Goal: Task Accomplishment & Management: Manage account settings

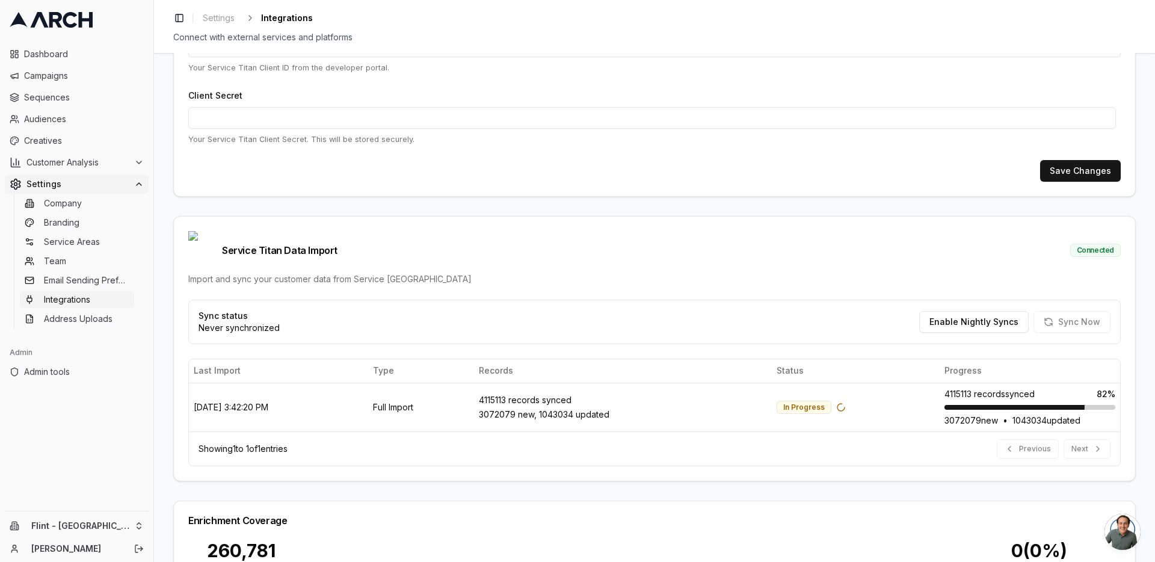
scroll to position [183, 0]
click at [140, 522] on html "Dashboard Campaigns Sequences Audiences Creatives Customer Analysis Settings Co…" at bounding box center [577, 281] width 1155 height 562
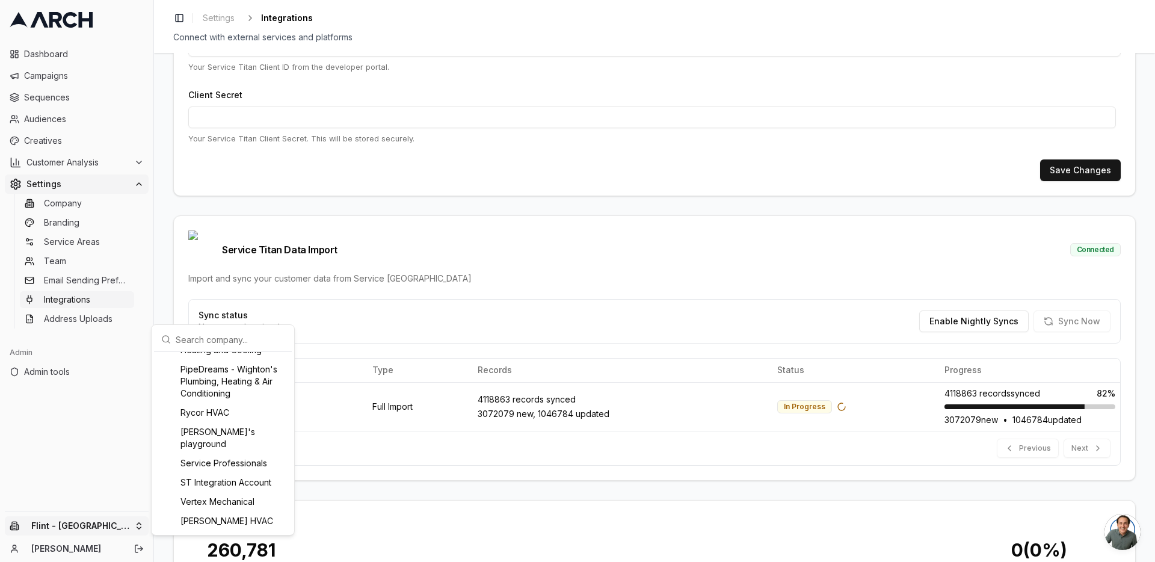
scroll to position [1275, 0]
click at [165, 300] on html "Dashboard Campaigns Sequences Audiences Creatives Customer Analysis Settings Co…" at bounding box center [577, 281] width 1155 height 562
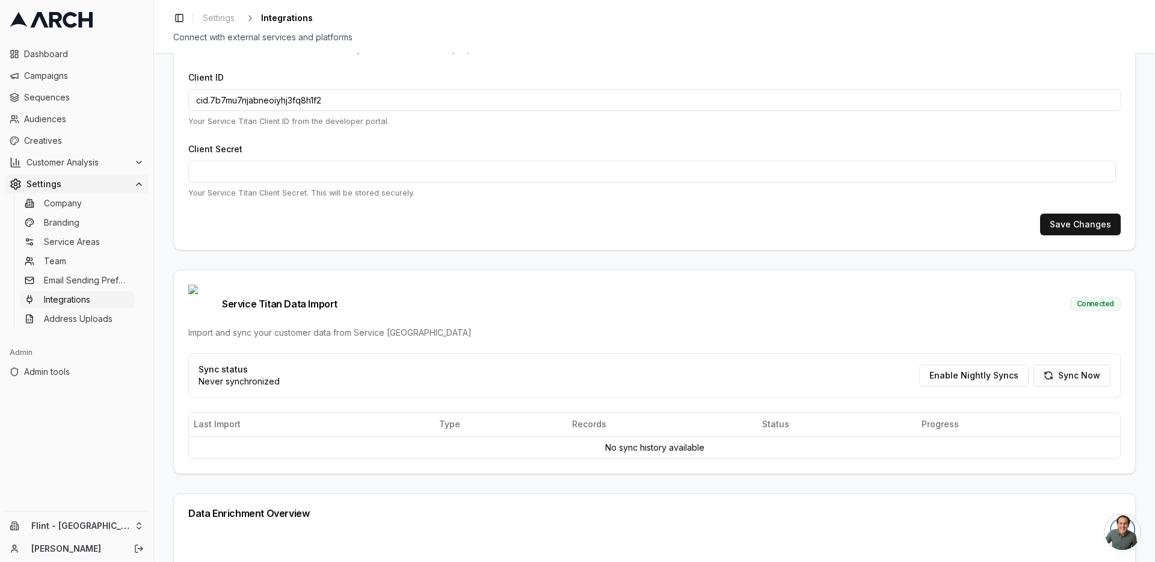
scroll to position [191, 0]
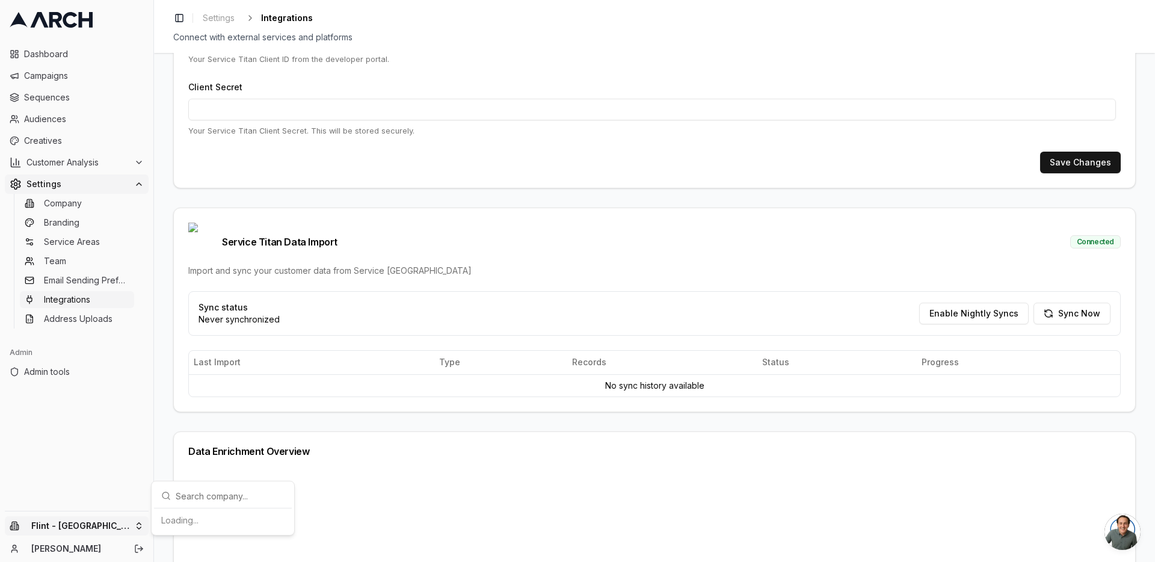
click at [133, 529] on html "Dashboard Campaigns Sequences Audiences Creatives Customer Analysis Settings Co…" at bounding box center [577, 281] width 1155 height 562
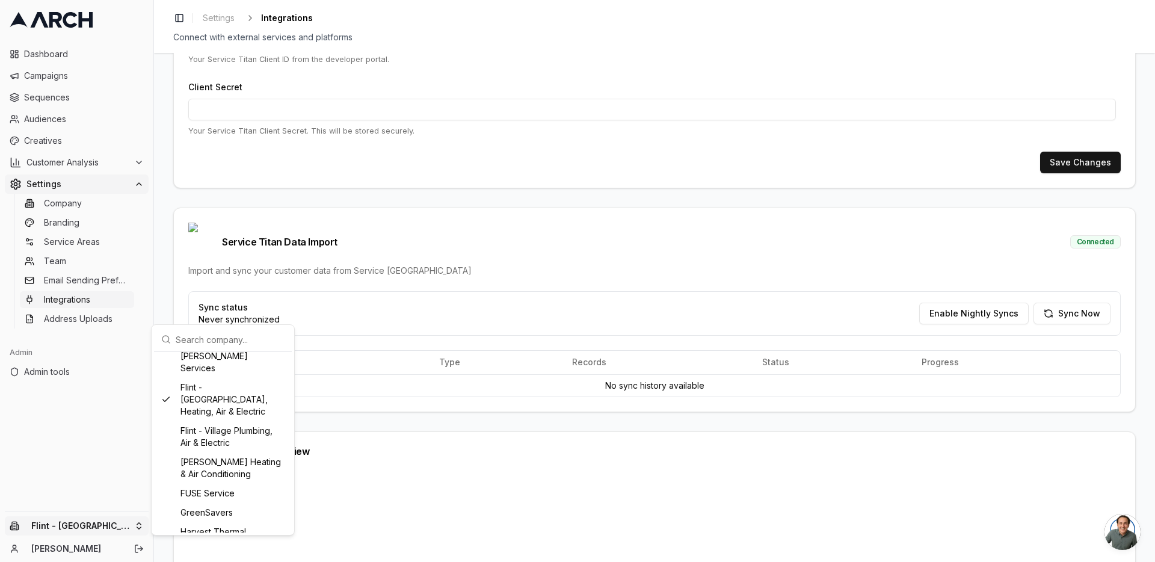
scroll to position [626, 0]
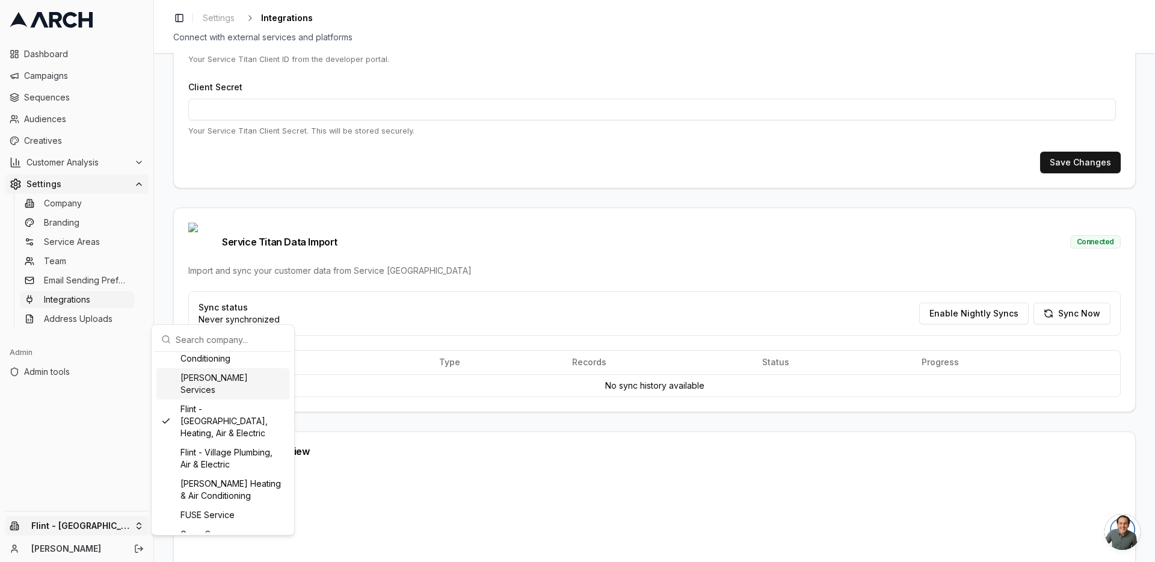
click at [217, 399] on div "[PERSON_NAME] Services" at bounding box center [222, 383] width 133 height 31
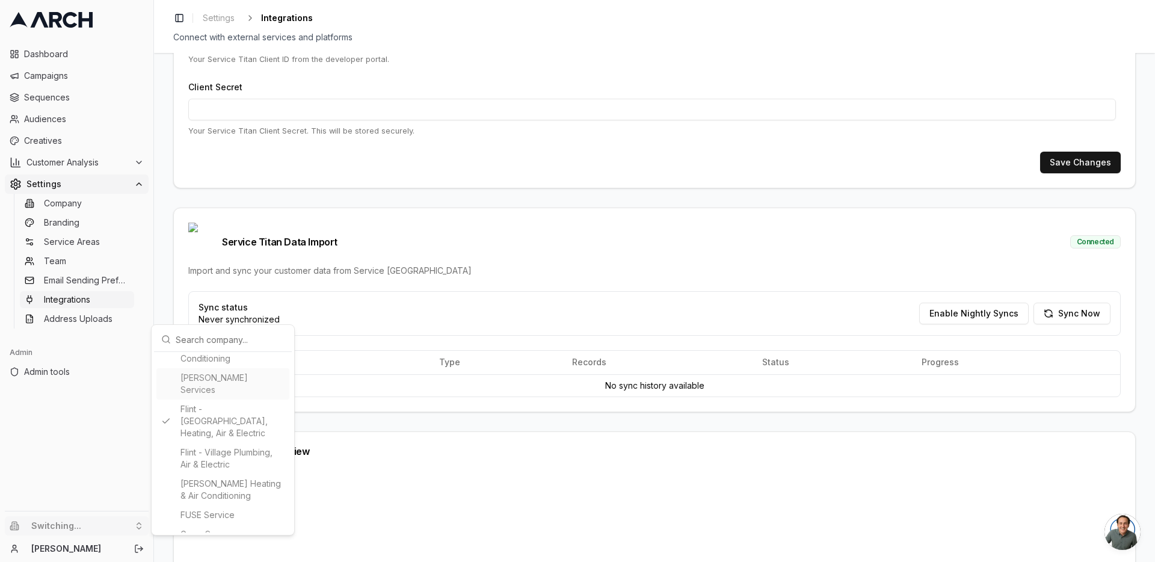
type input "30135463"
type input "cid.mw73kypqi1wievy0t71jberoc"
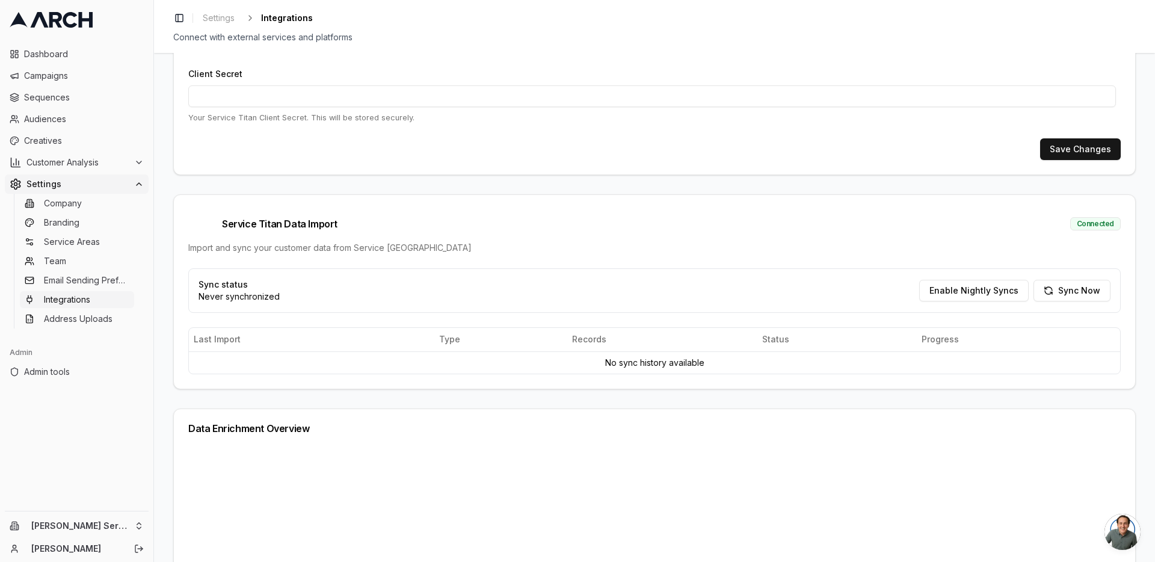
scroll to position [217, 0]
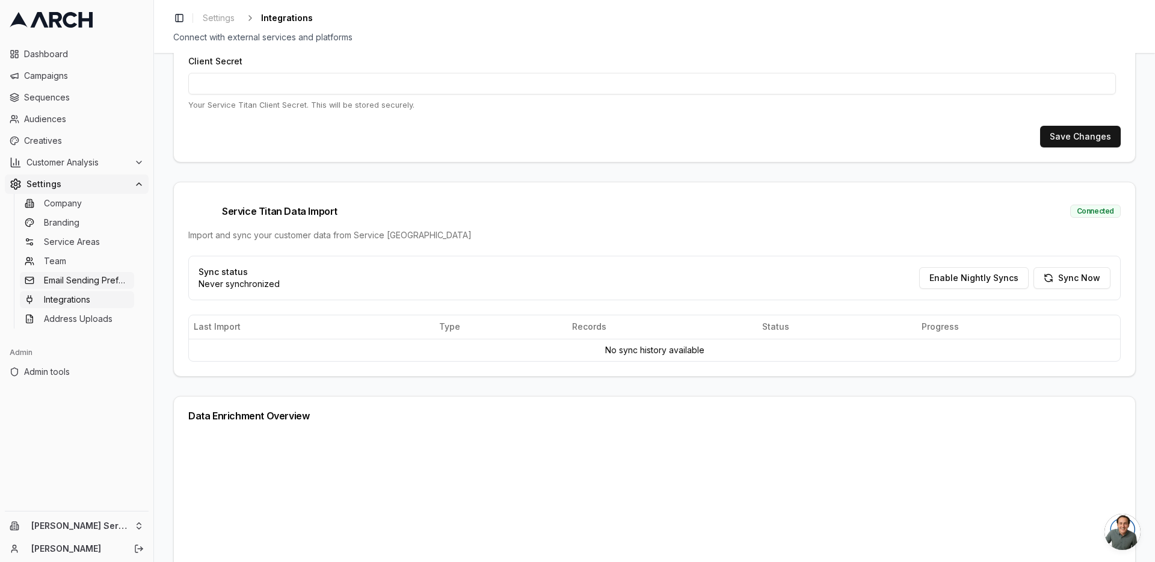
click at [71, 287] on link "Email Sending Preferences" at bounding box center [77, 280] width 114 height 17
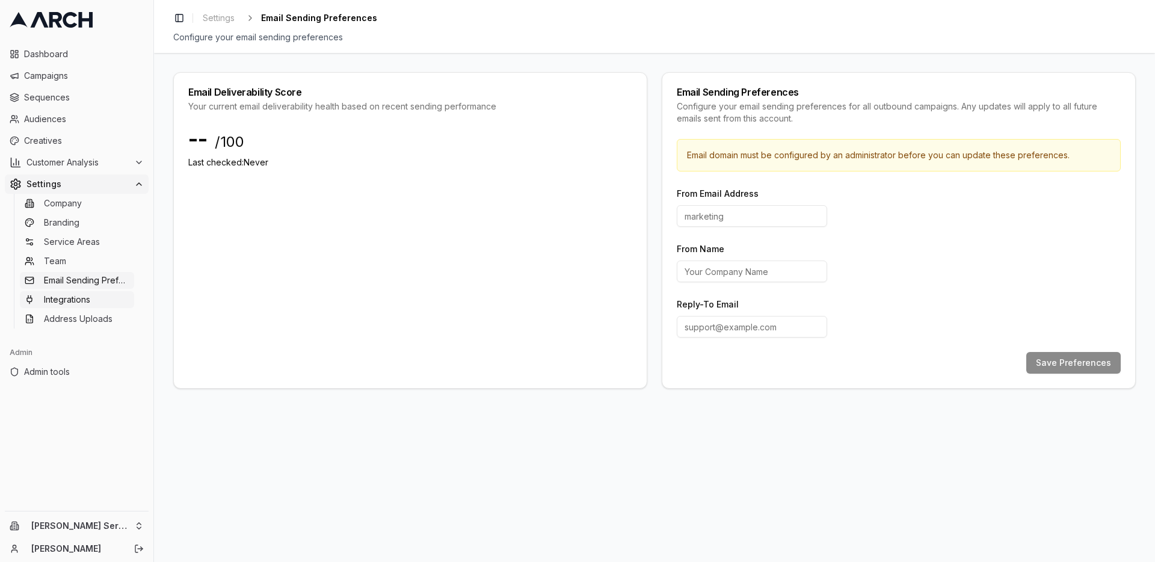
click at [80, 302] on span "Integrations" at bounding box center [67, 300] width 46 height 12
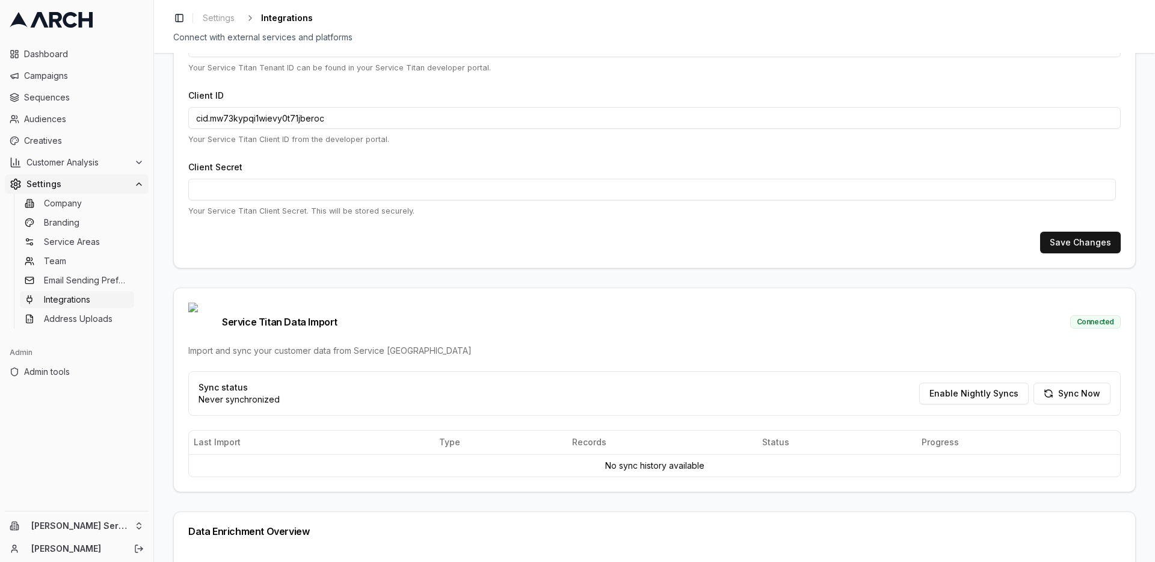
scroll to position [144, 0]
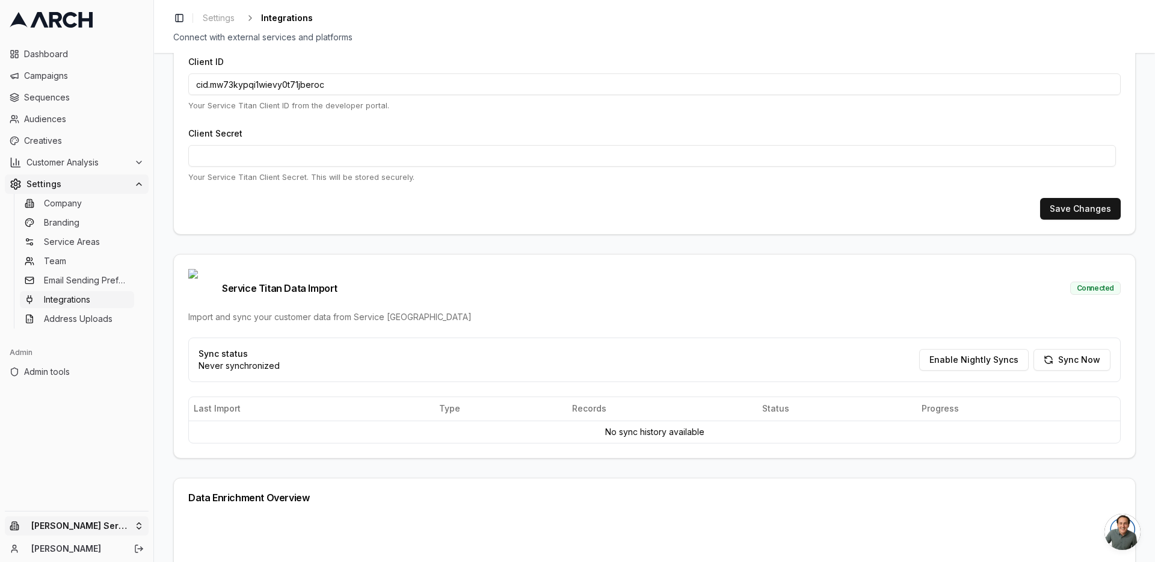
click at [118, 525] on html "Dashboard Campaigns Sequences Audiences Creatives Customer Analysis Settings Co…" at bounding box center [577, 281] width 1155 height 562
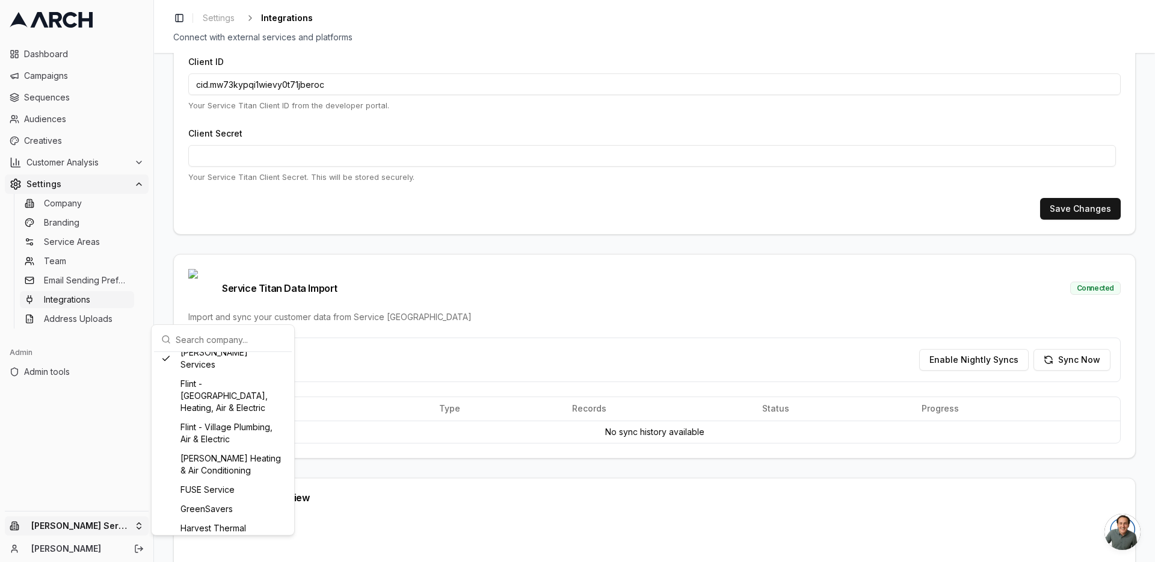
scroll to position [579, 0]
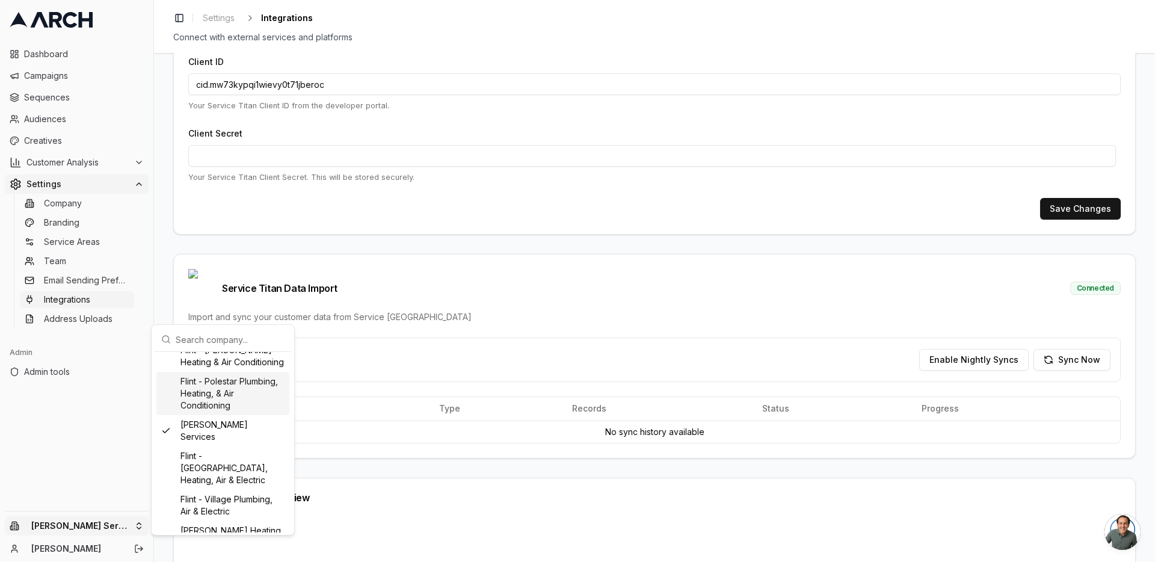
click at [215, 415] on div "Flint - Polestar Plumbing, Heating, & Air Conditioning" at bounding box center [222, 393] width 133 height 43
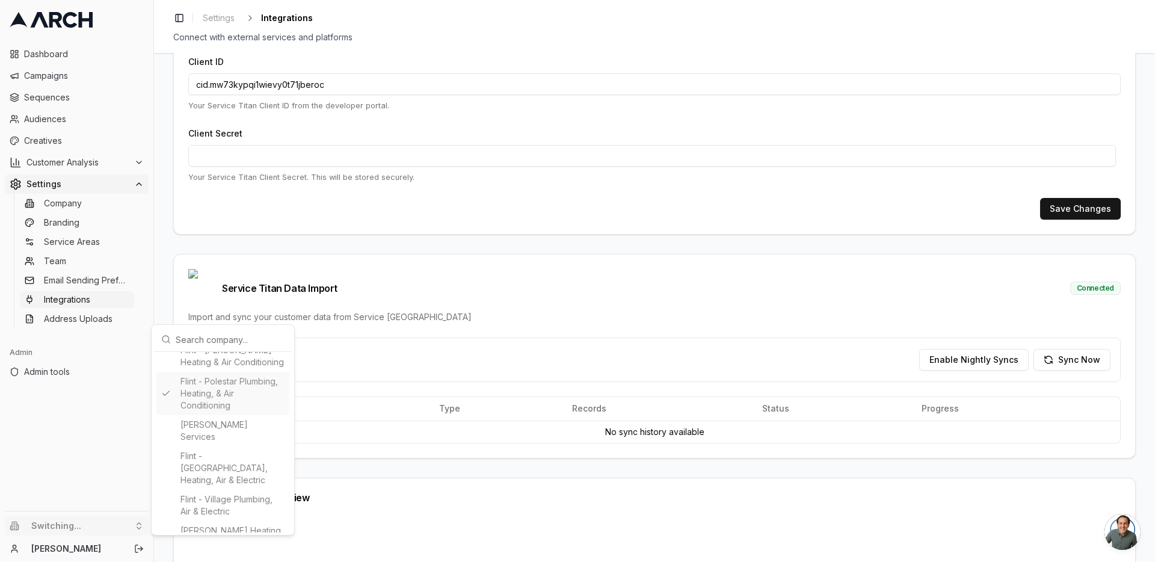
type input "419135808"
type input "cid.5nrc7tu63iqpurthqf7c92hic"
click at [166, 250] on html "Dashboard Campaigns Sequences Audiences Creatives Customer Analysis Settings Co…" at bounding box center [577, 281] width 1155 height 562
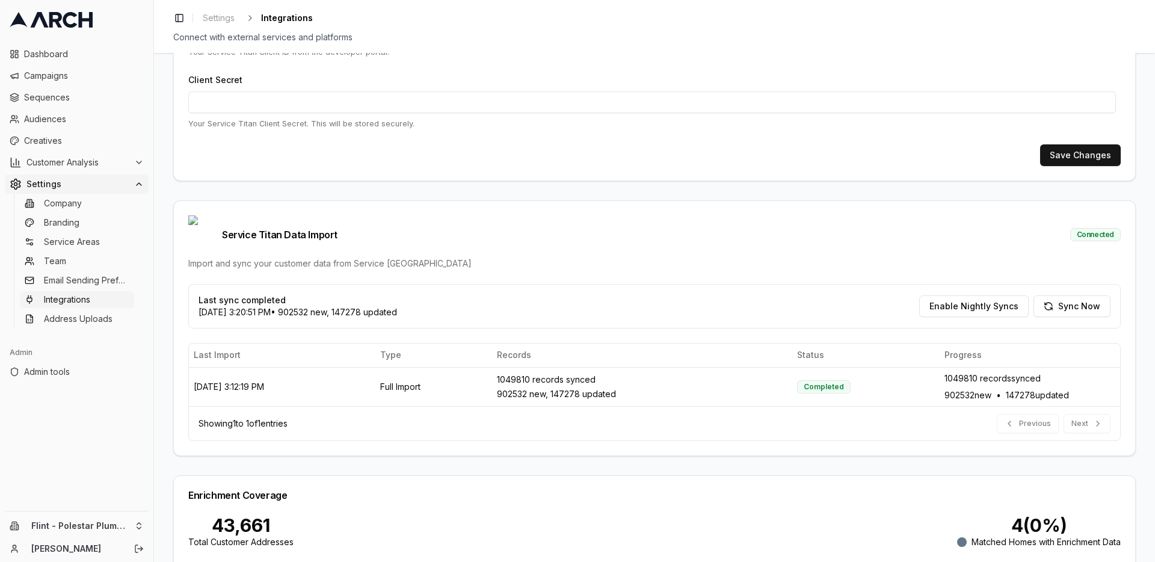
scroll to position [217, 0]
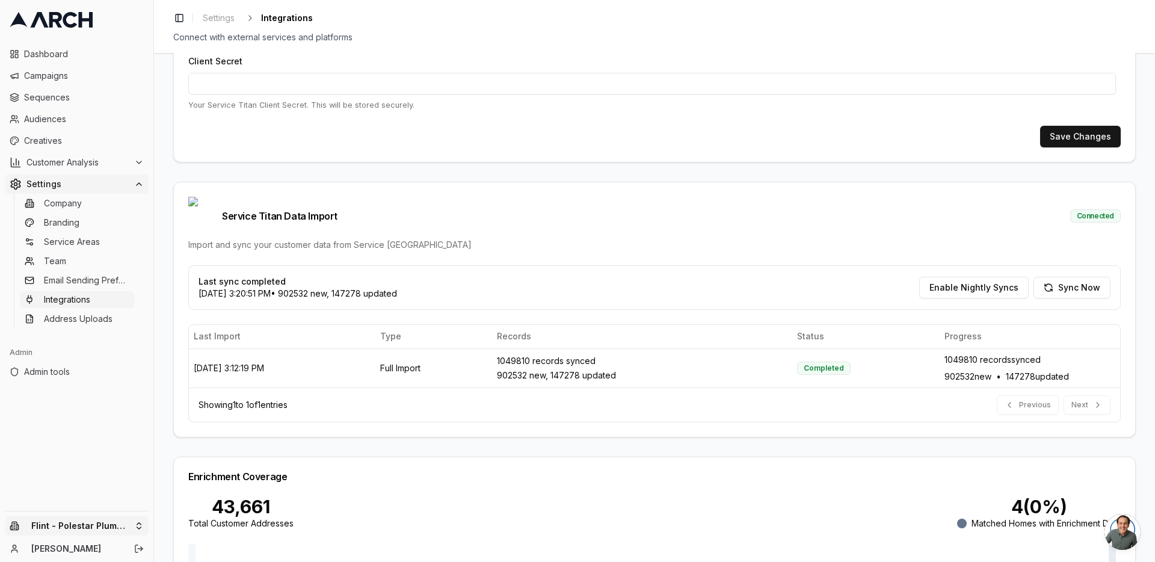
click at [137, 523] on html "Dashboard Campaigns Sequences Audiences Creatives Customer Analysis Settings Co…" at bounding box center [577, 281] width 1155 height 562
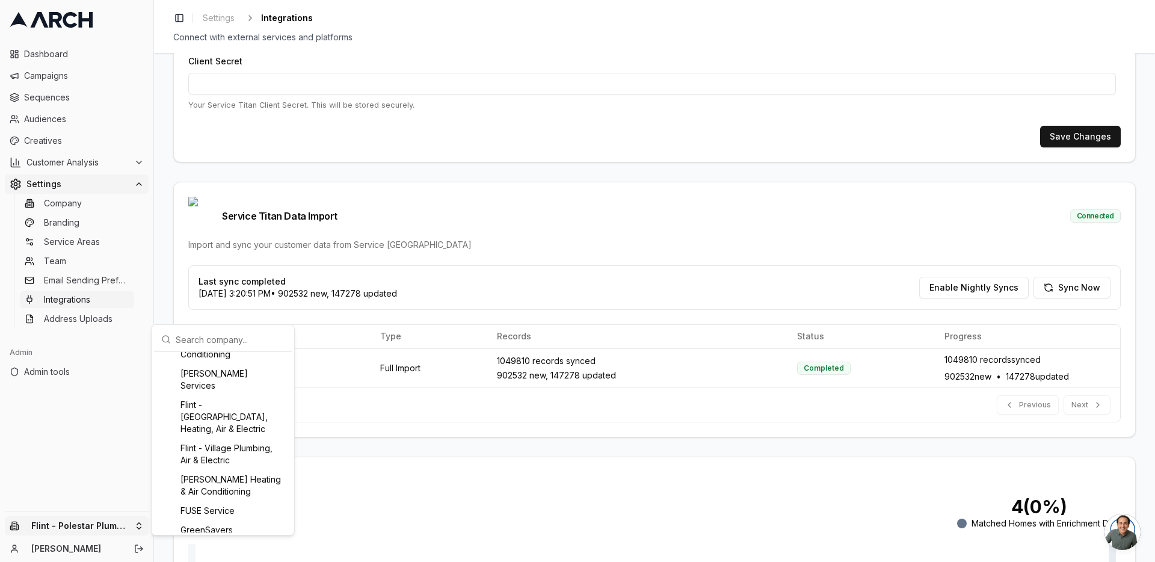
scroll to position [650, 0]
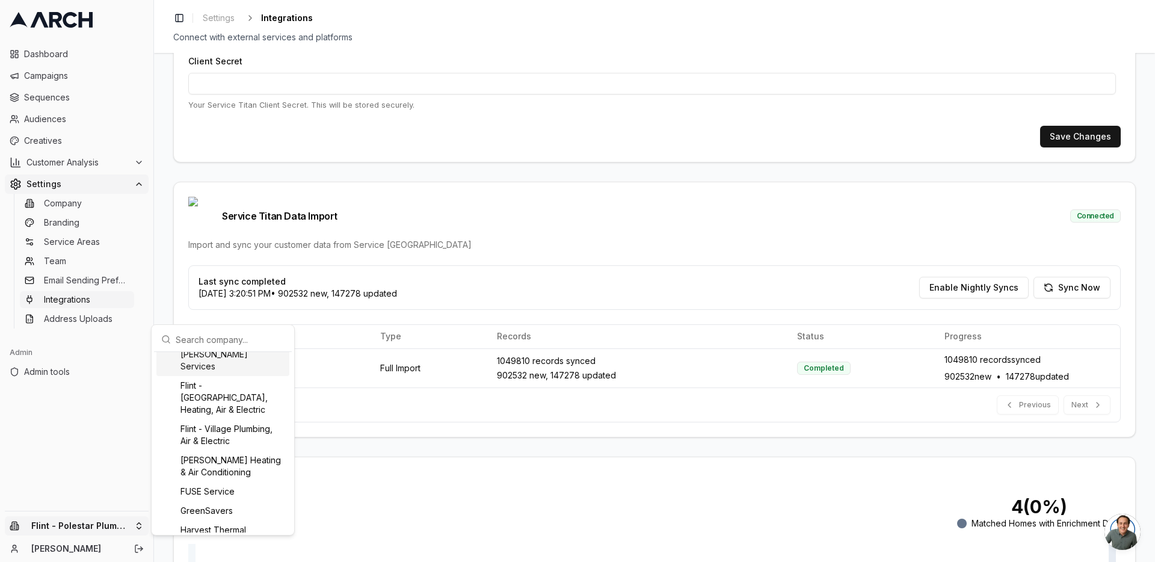
click at [203, 376] on div "[PERSON_NAME] Services" at bounding box center [222, 360] width 133 height 31
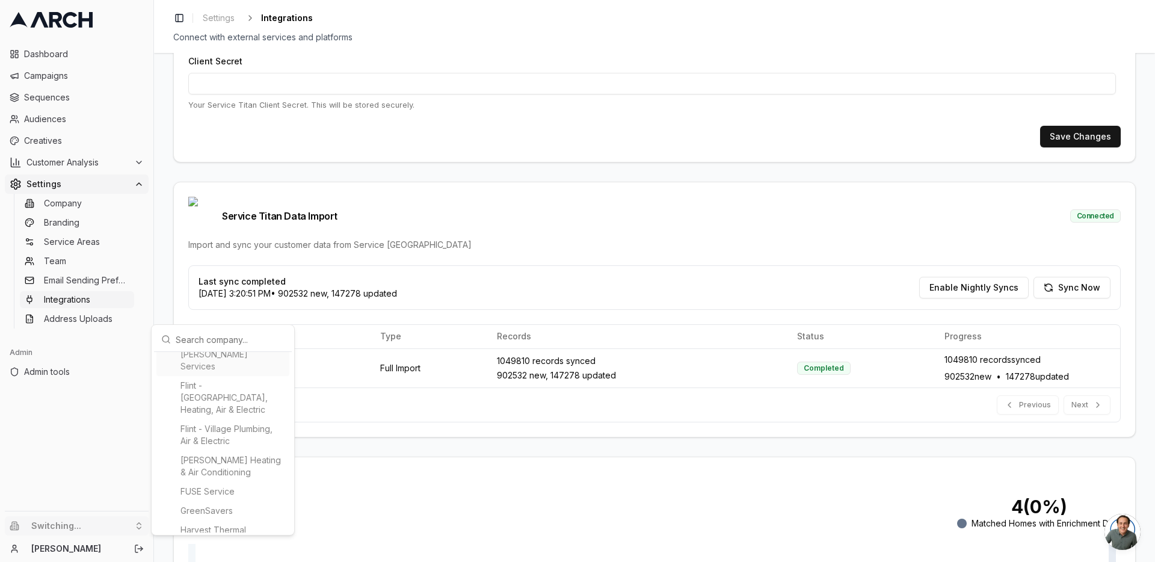
type input "30135463"
type input "cid.mw73kypqi1wievy0t71jberoc"
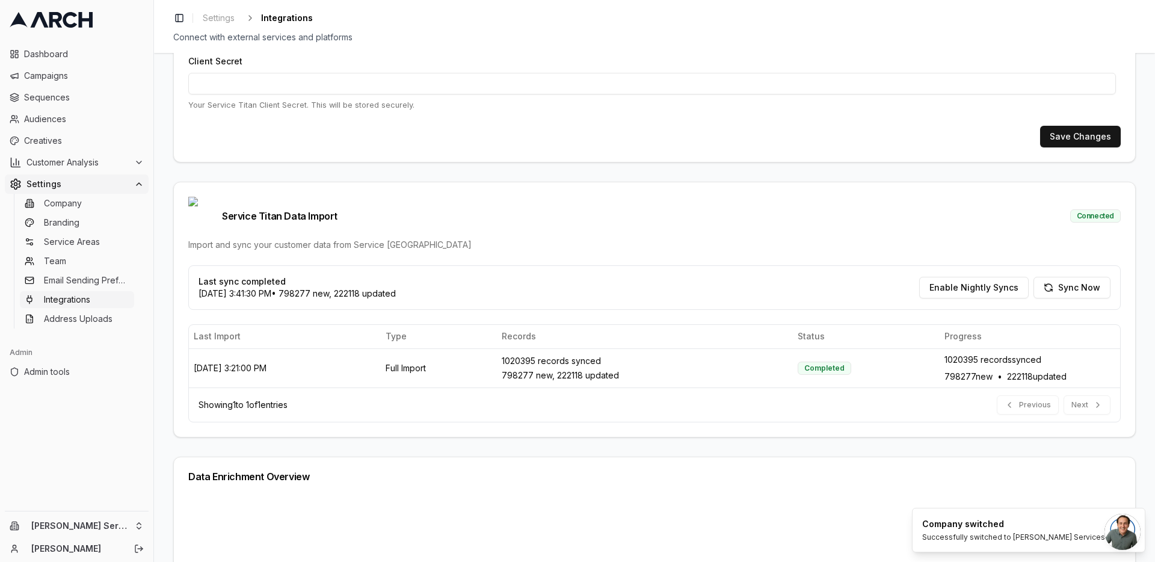
click at [179, 356] on div "Last sync completed 8/25/2025, 3:41:30 PM • 798277 new, 222118 updated Enable N…" at bounding box center [654, 351] width 961 height 172
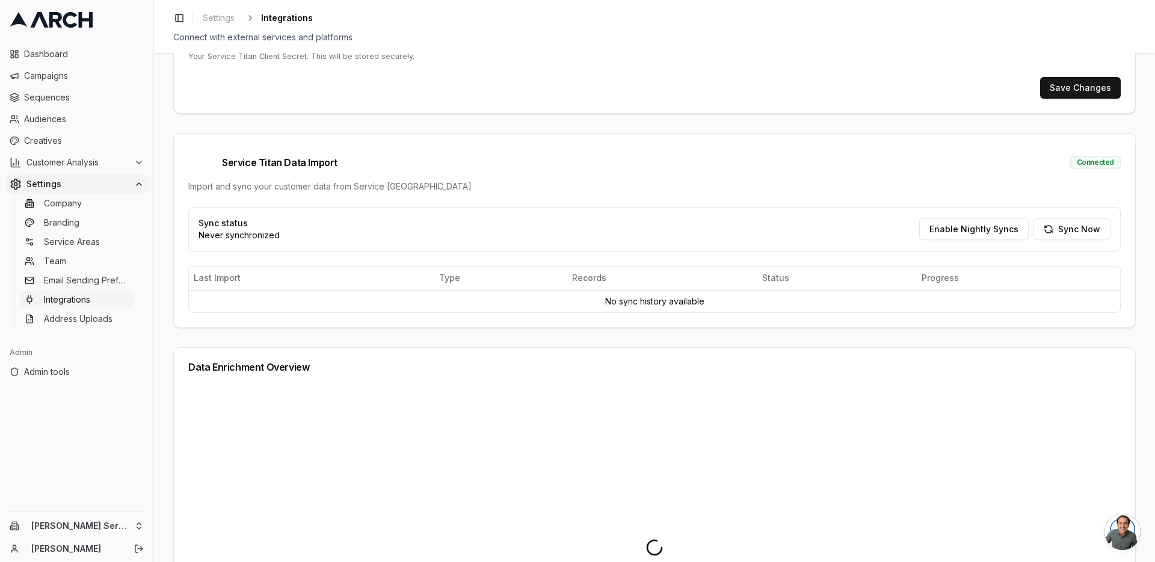
scroll to position [289, 0]
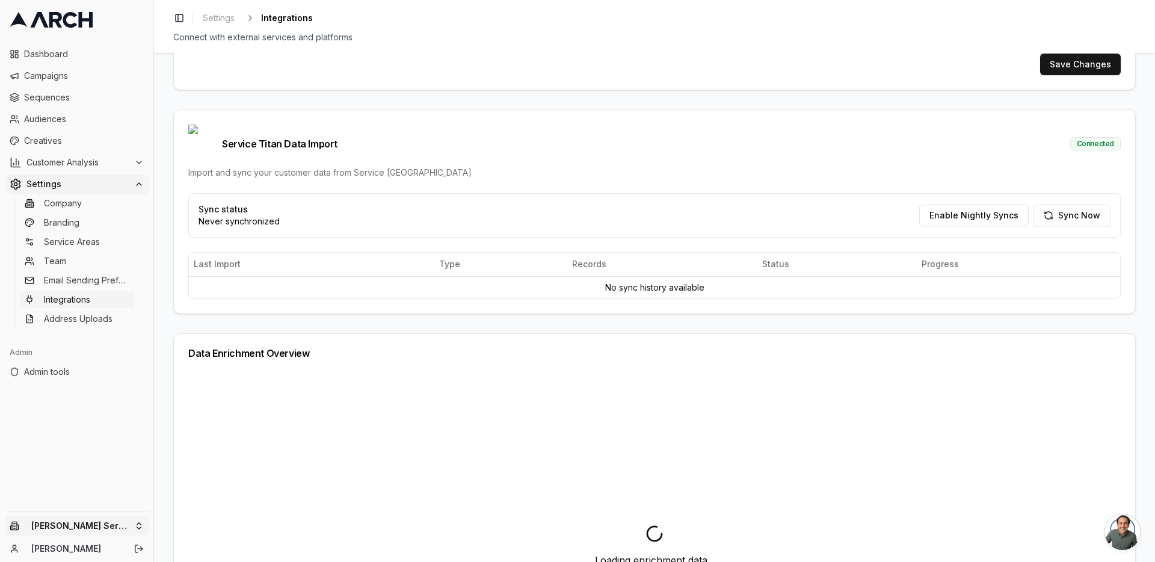
click at [140, 518] on html "Dashboard Campaigns Sequences Audiences Creatives Customer Analysis Settings Co…" at bounding box center [577, 281] width 1155 height 562
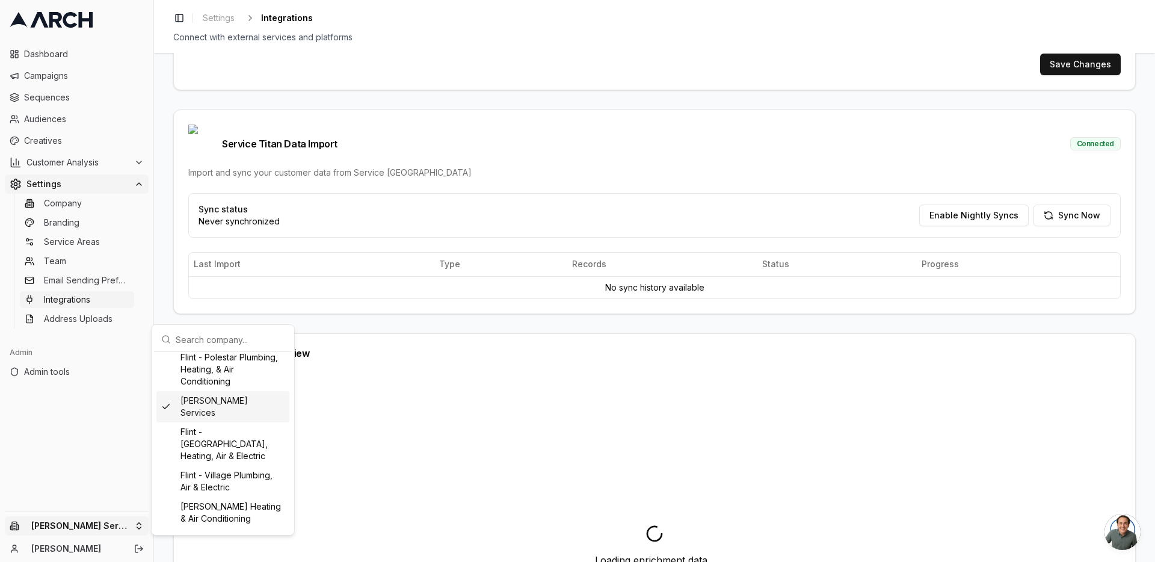
scroll to position [676, 0]
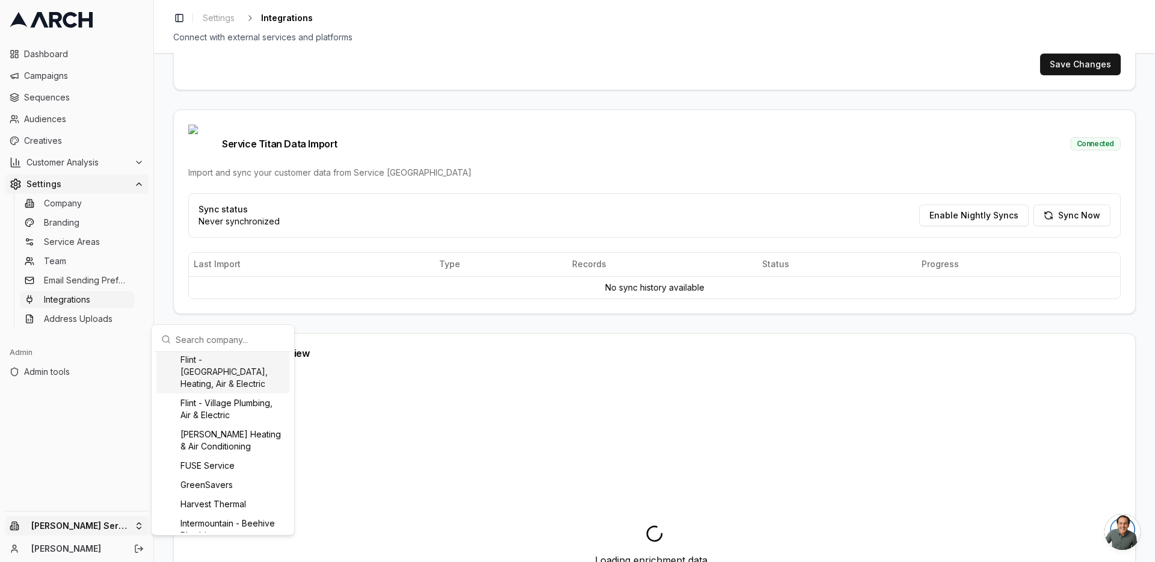
click at [227, 393] on div "Flint - [GEOGRAPHIC_DATA], Heating, Air & Electric" at bounding box center [222, 371] width 133 height 43
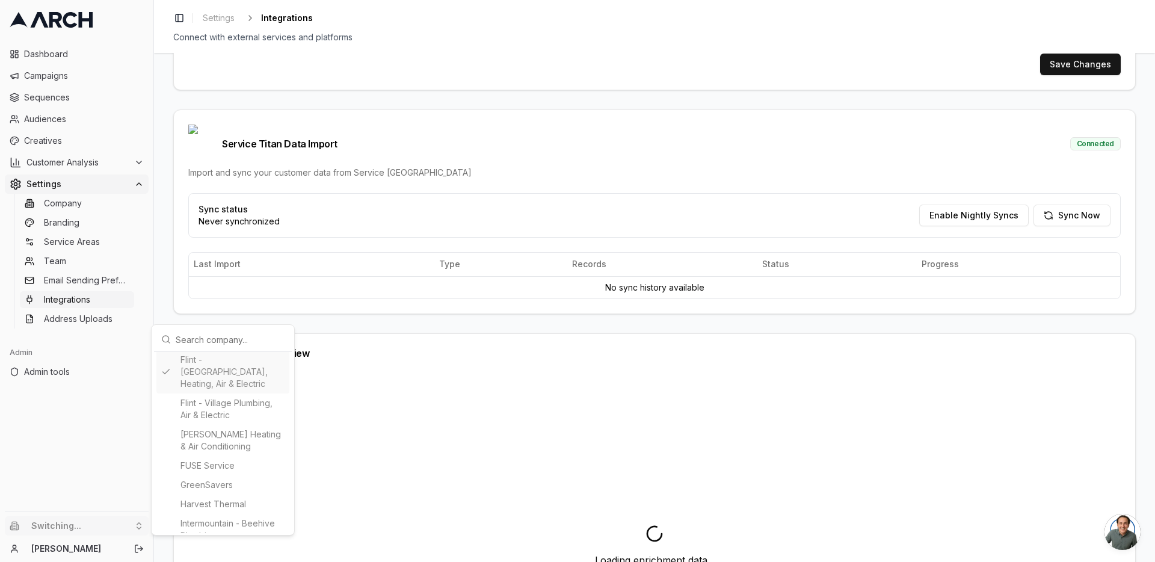
type input "765118277"
type input "cid.7b7mu7njabneoiyhj3fq8h1f2"
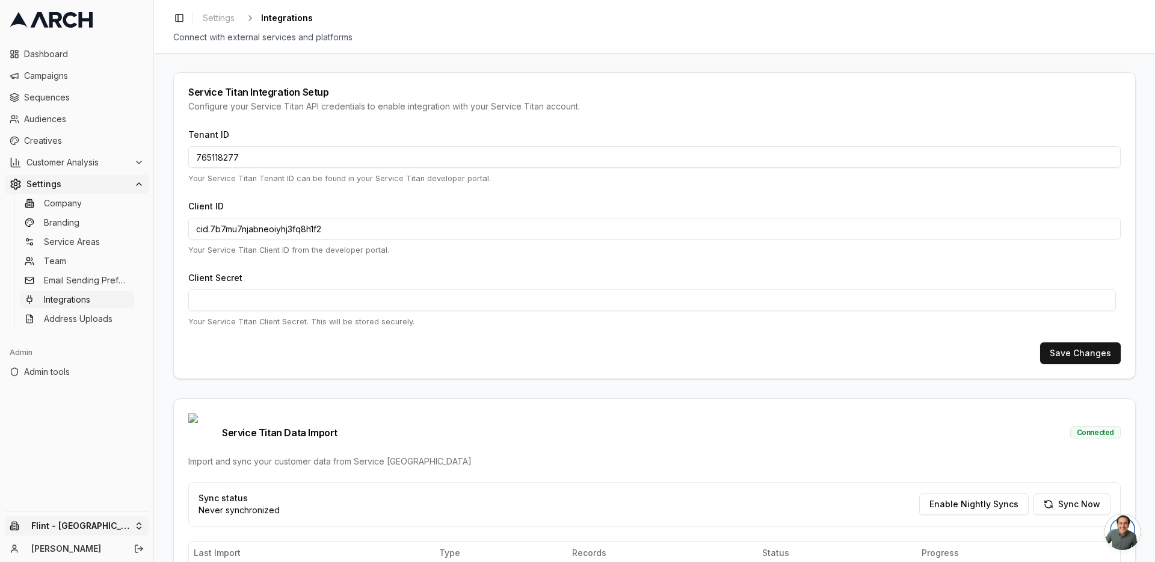
click at [131, 519] on html "Dashboard Campaigns Sequences Audiences Creatives Customer Analysis Settings Co…" at bounding box center [577, 281] width 1155 height 562
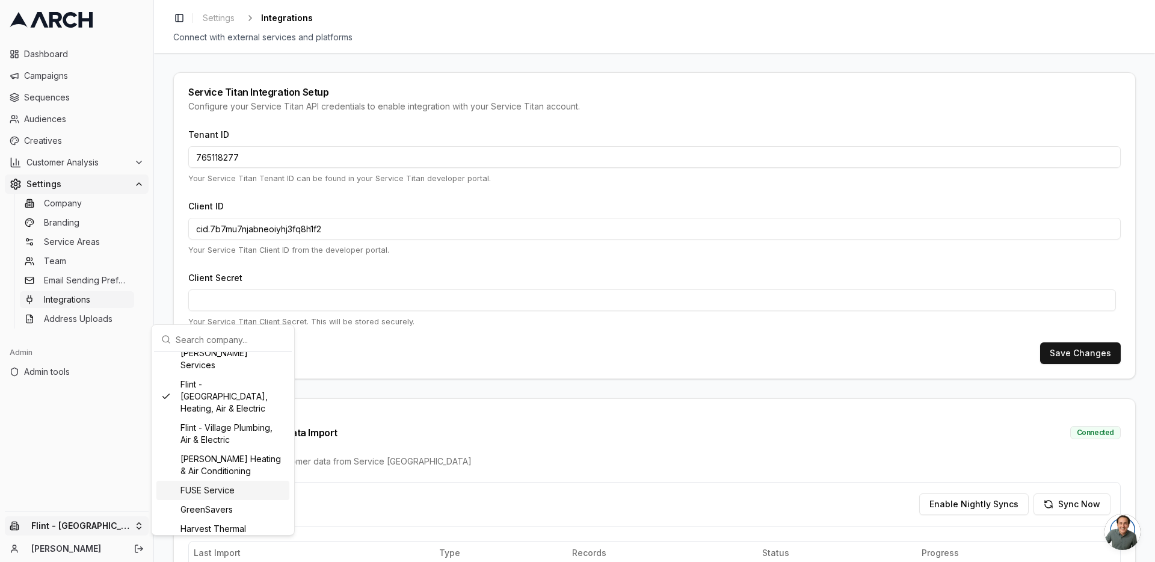
scroll to position [573, 0]
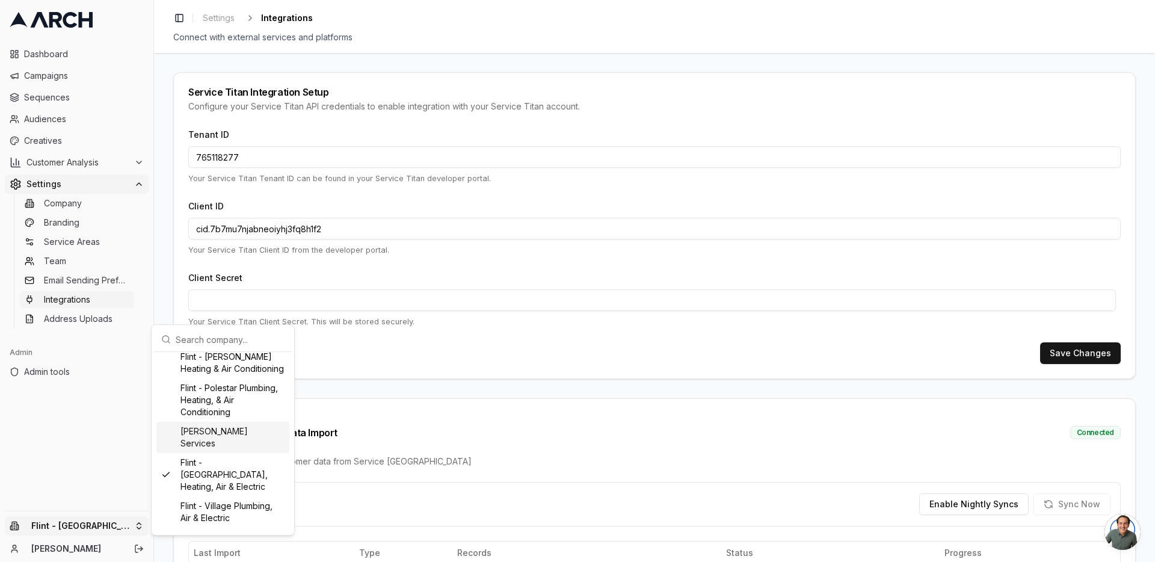
click at [220, 453] on div "[PERSON_NAME] Services" at bounding box center [222, 437] width 133 height 31
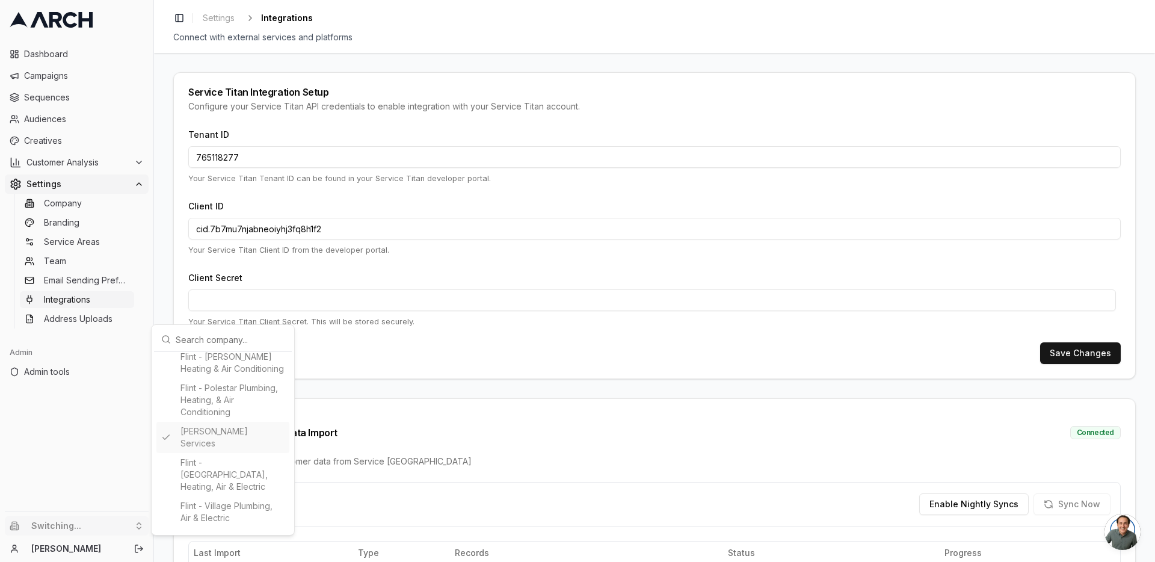
type input "30135463"
type input "cid.mw73kypqi1wievy0t71jberoc"
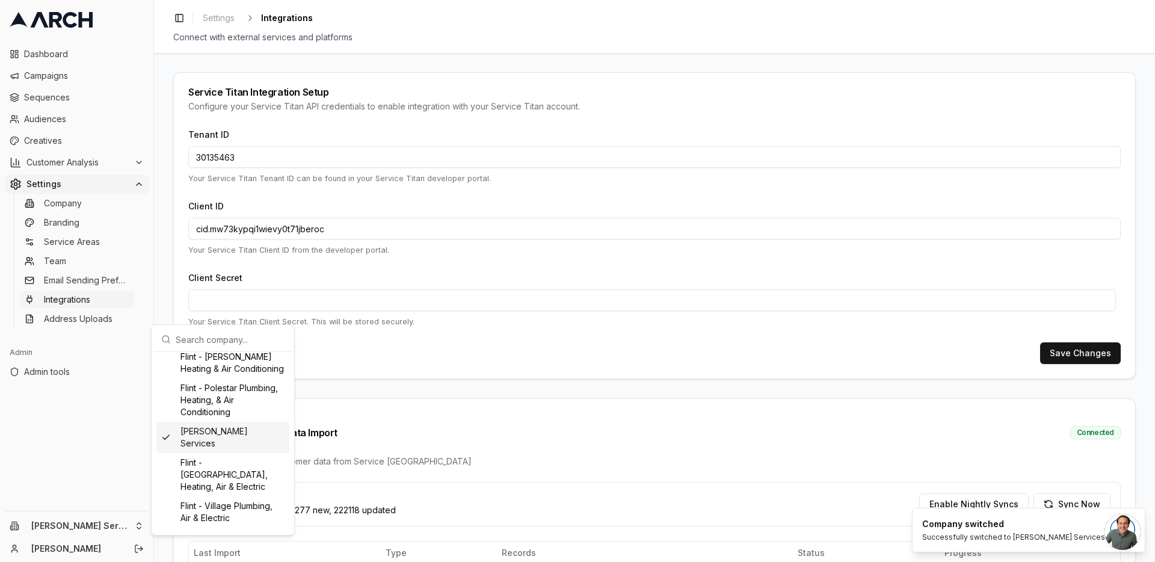
click at [537, 412] on div "Service Titan Data Import Connected Import and sync your customer data from Ser…" at bounding box center [654, 440] width 961 height 83
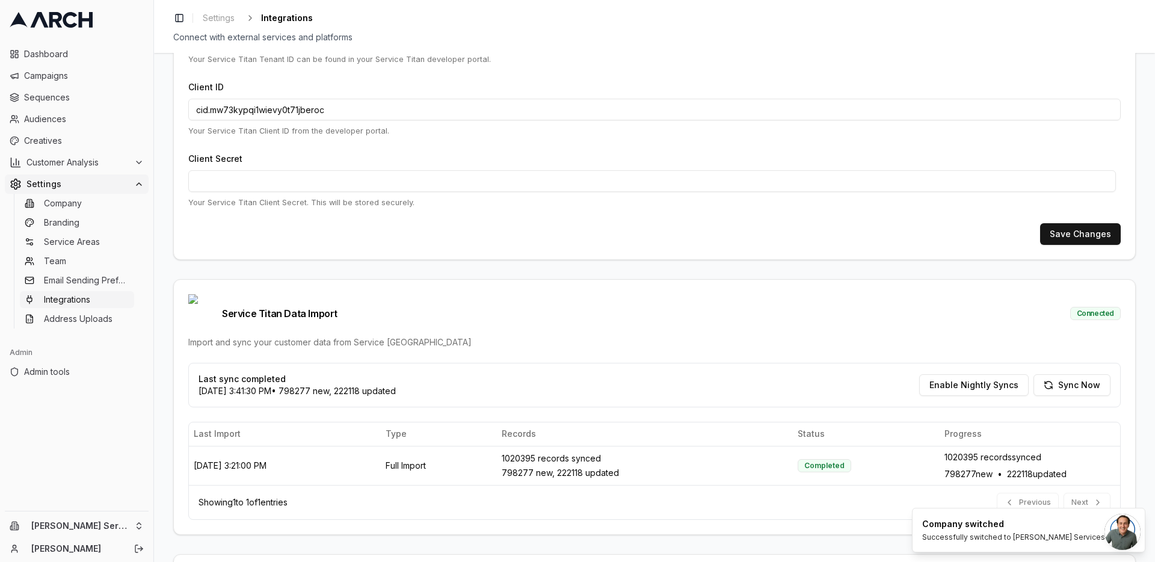
scroll to position [211, 0]
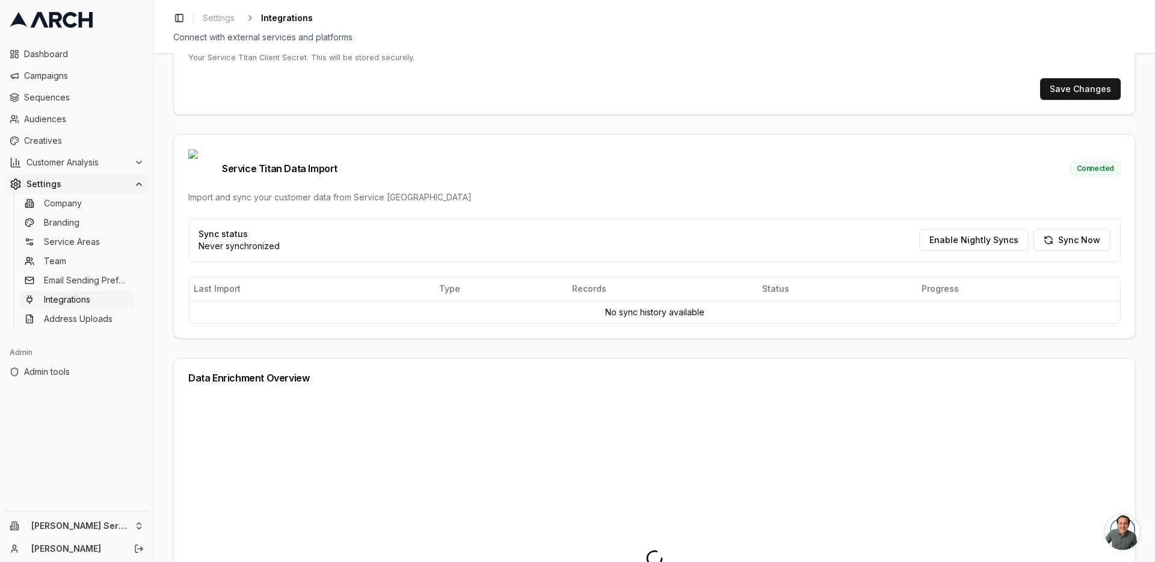
scroll to position [338, 0]
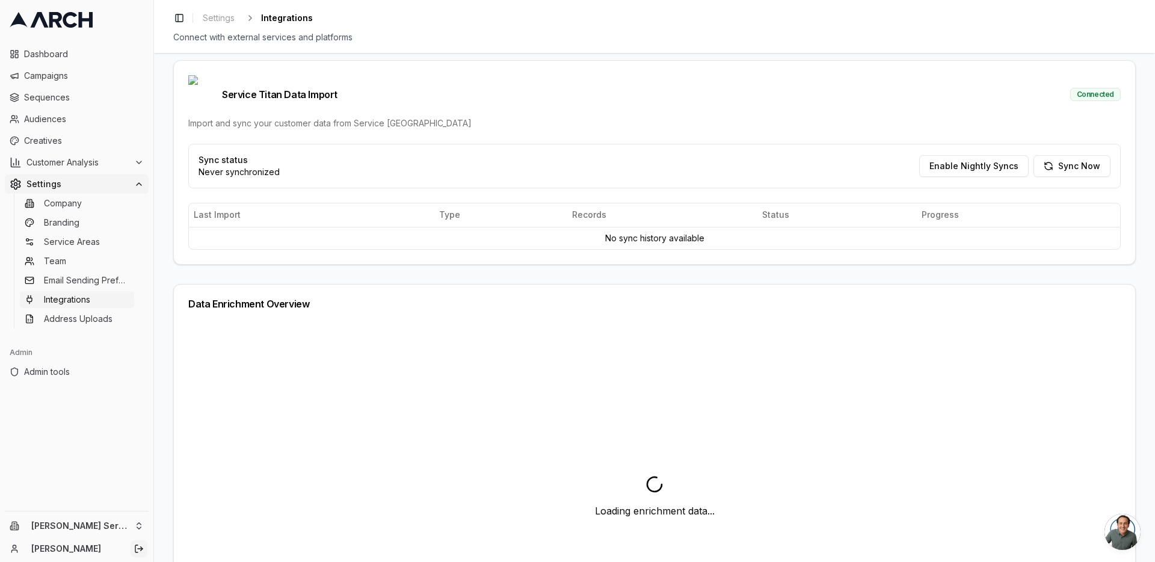
click at [137, 552] on icon "Log out" at bounding box center [136, 548] width 2 height 7
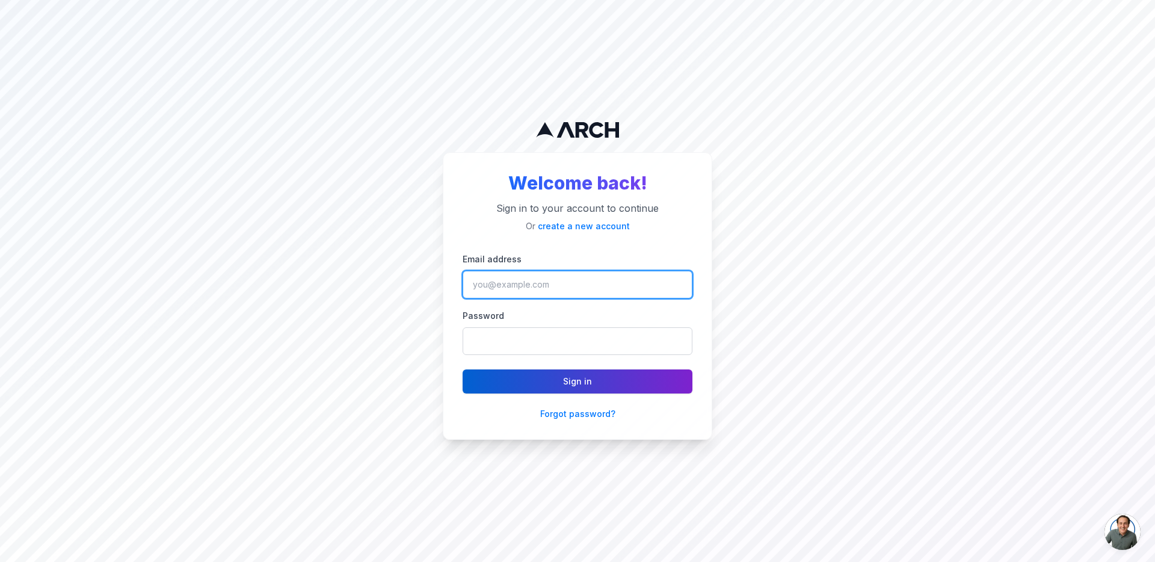
type input "jimmy@getarch.com"
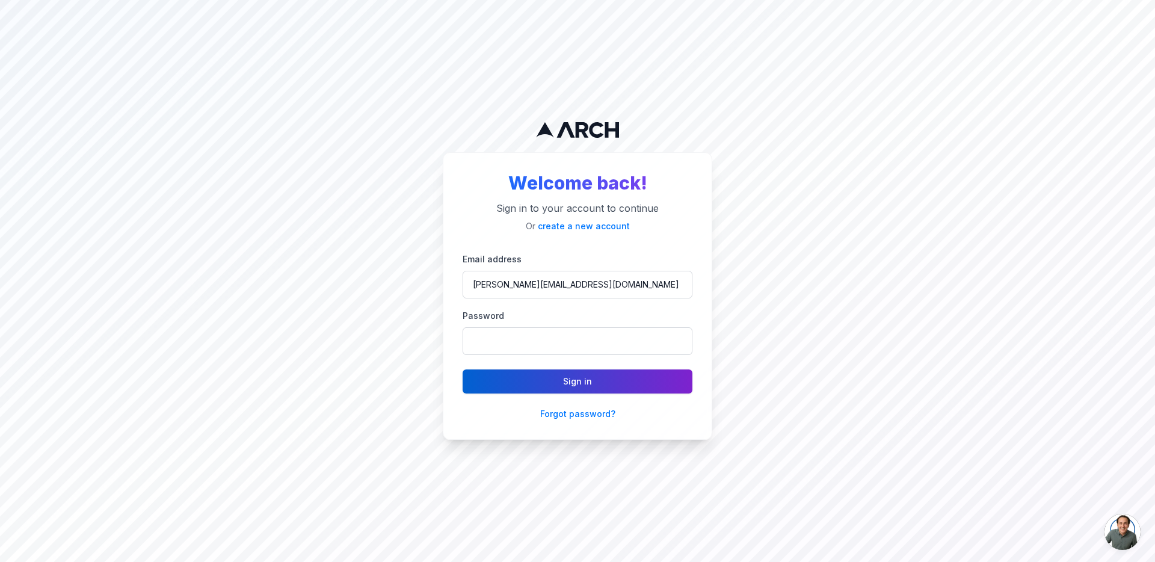
click at [593, 385] on button "Sign in" at bounding box center [578, 381] width 230 height 24
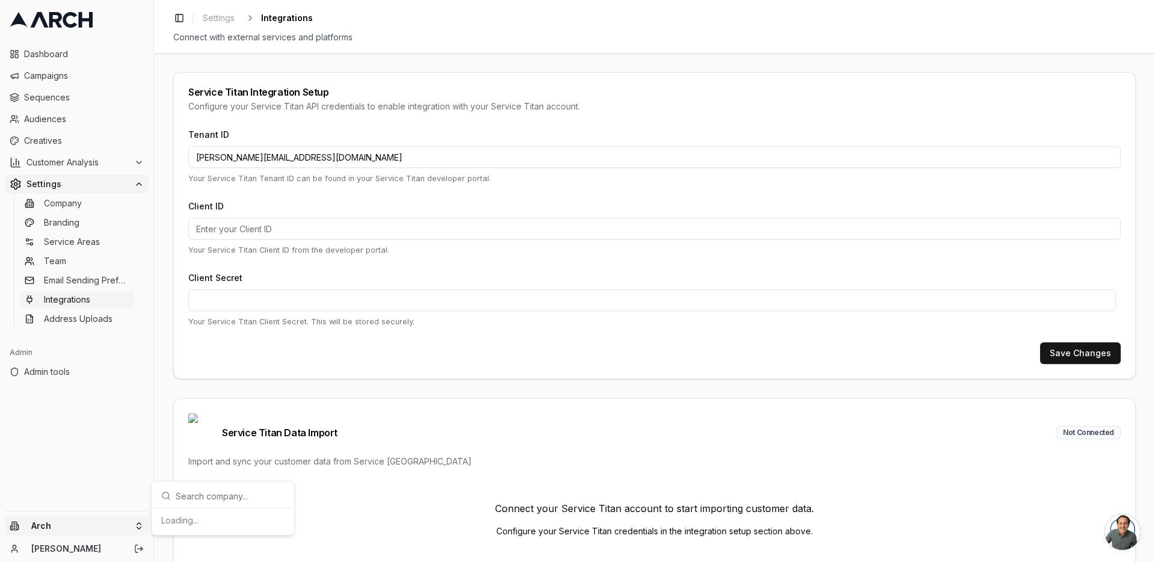
click at [135, 530] on html "Dashboard Campaigns Sequences Audiences Creatives Customer Analysis Settings Co…" at bounding box center [577, 281] width 1155 height 562
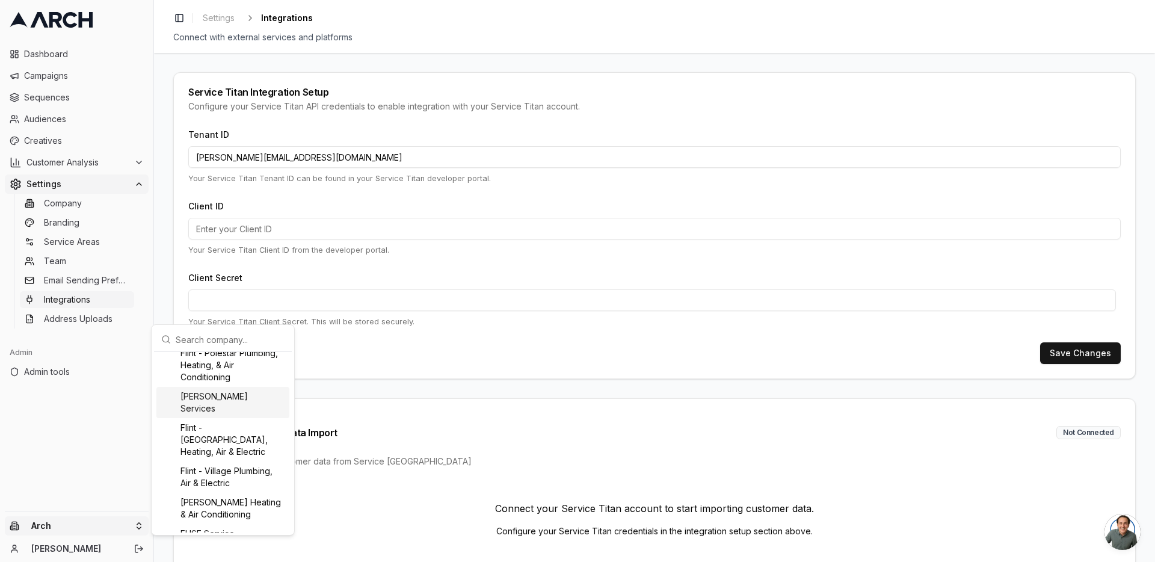
scroll to position [615, 0]
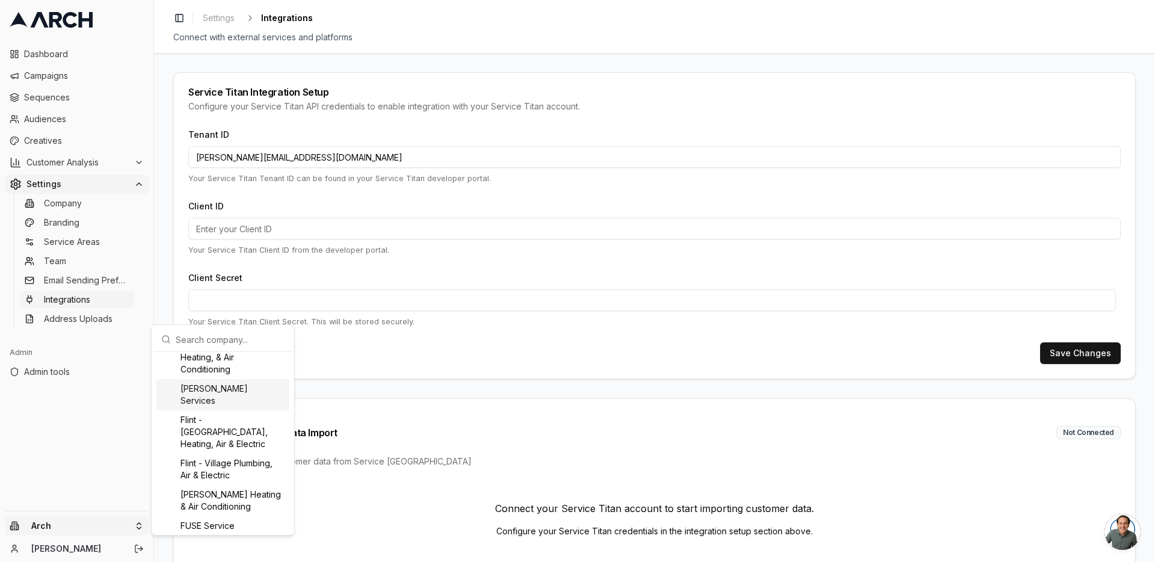
click at [219, 410] on div "Flint - Raynor Services" at bounding box center [222, 394] width 133 height 31
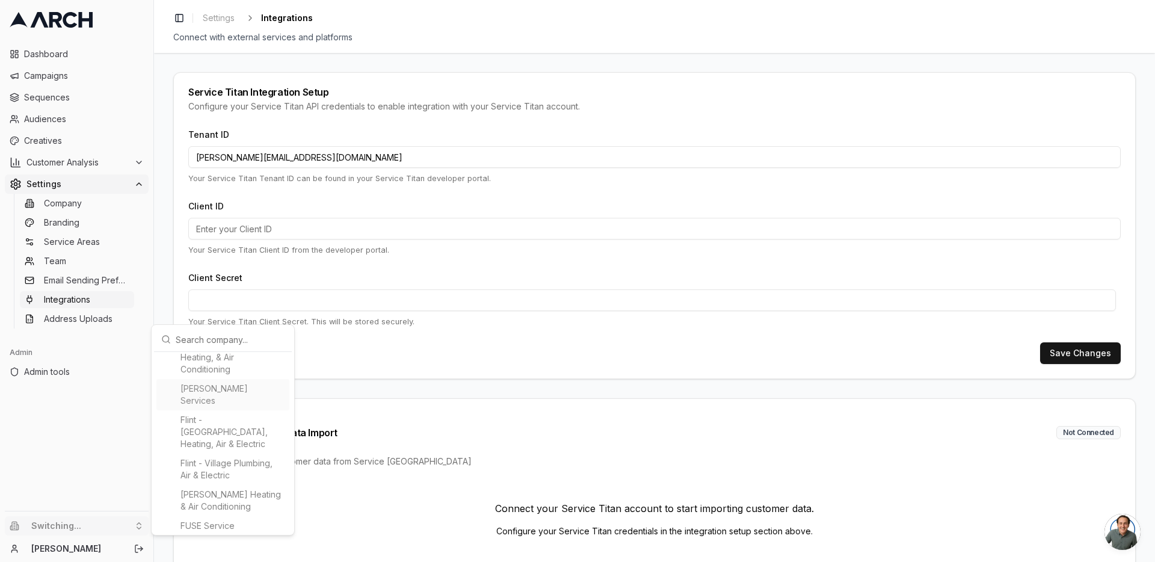
type input "30135463"
type input "cid.mw73kypqi1wievy0t71jberoc"
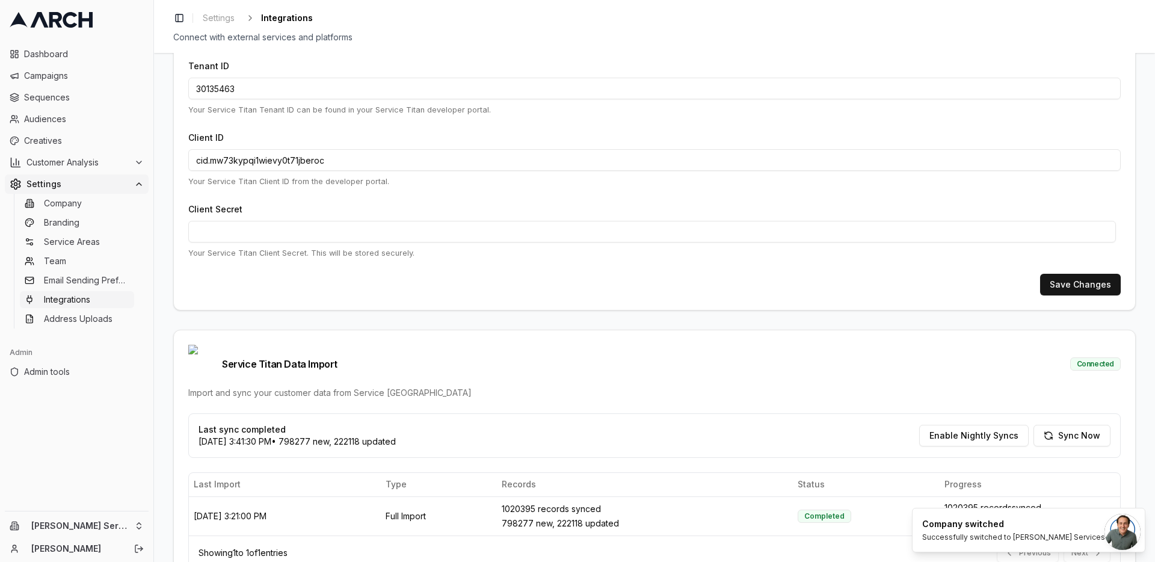
scroll to position [144, 0]
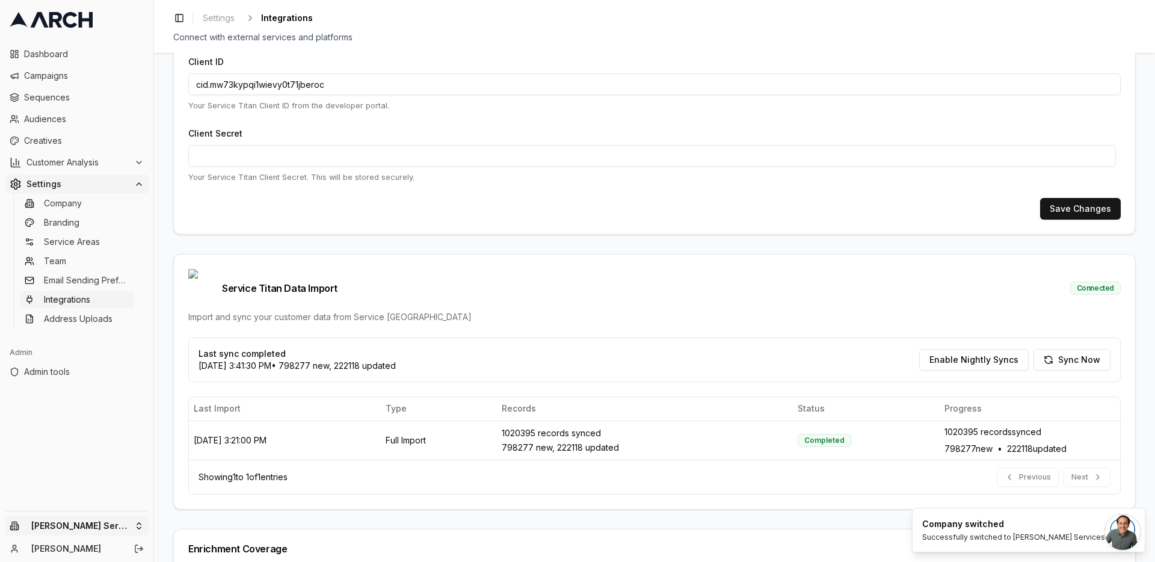
click at [120, 528] on html "Dashboard Campaigns Sequences Audiences Creatives Customer Analysis Settings Co…" at bounding box center [577, 281] width 1155 height 562
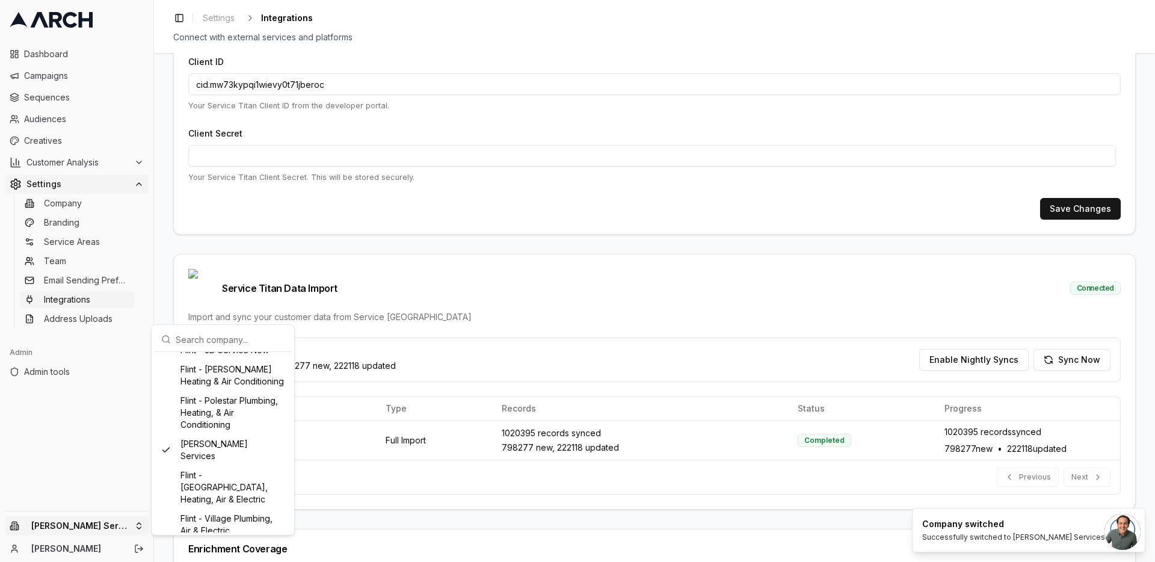
scroll to position [583, 0]
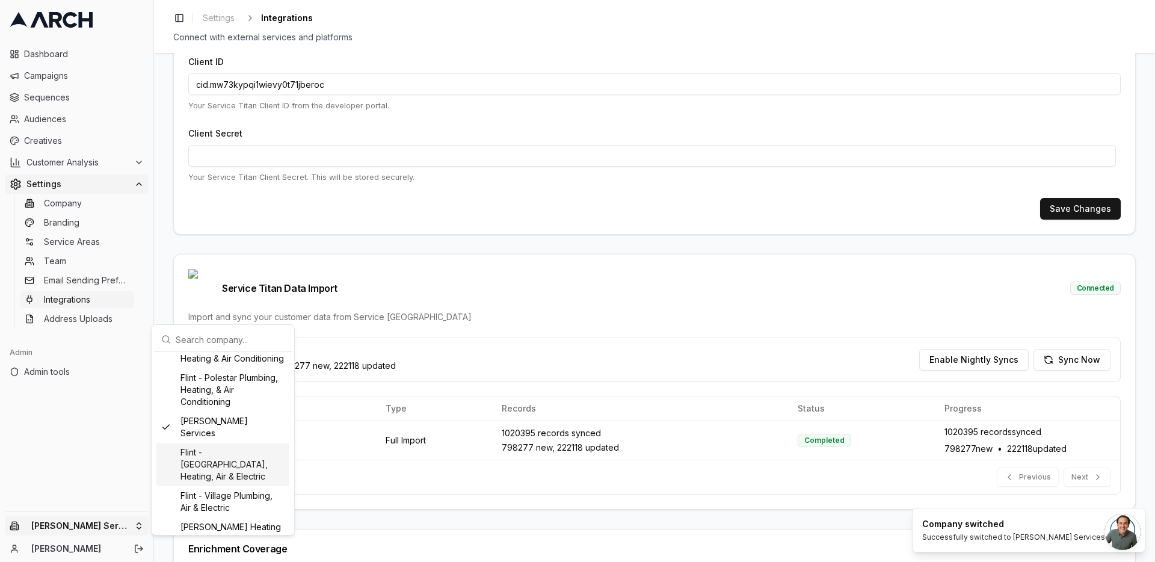
click at [214, 486] on div "Flint - South West Plumbing, Heating, Air & Electric" at bounding box center [222, 464] width 133 height 43
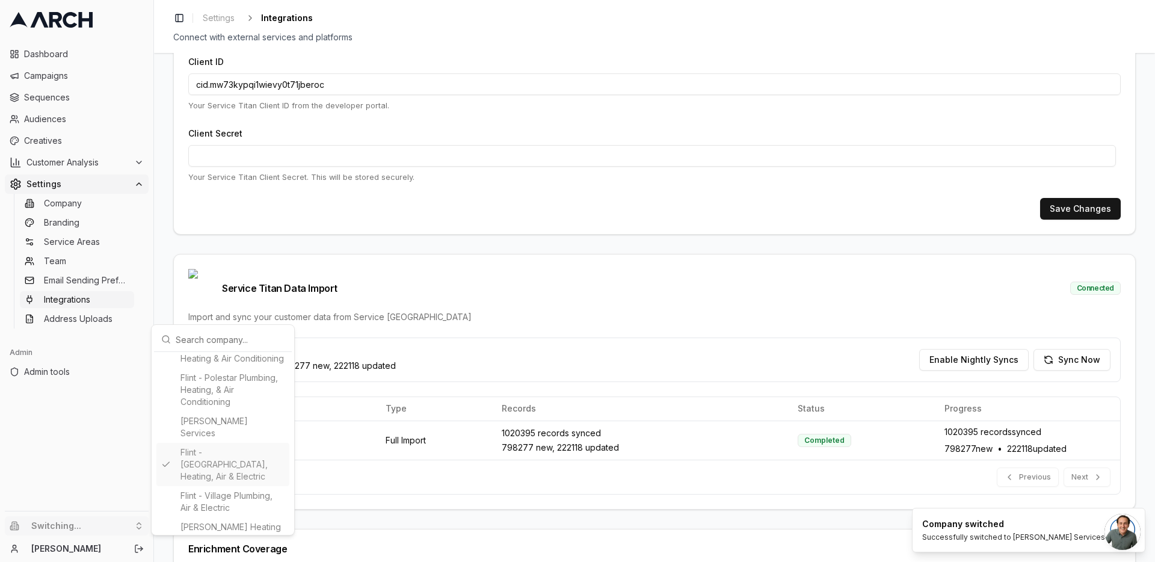
type input "765118277"
type input "cid.7b7mu7njabneoiyhj3fq8h1f2"
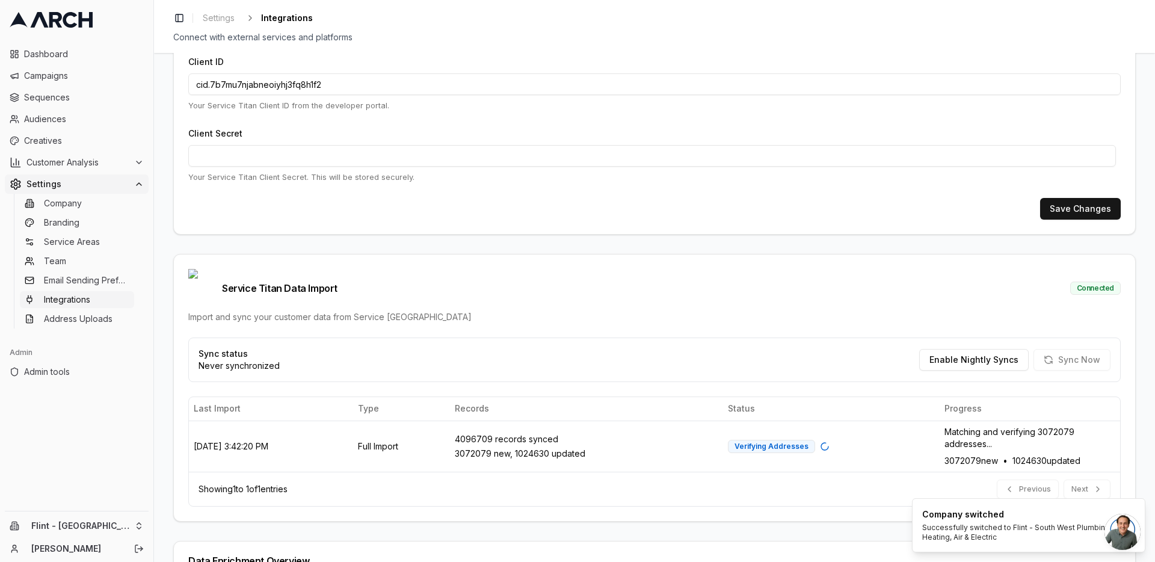
click at [170, 443] on div "Service Titan Integration Setup Configure your Service Titan API credentials to…" at bounding box center [654, 307] width 1001 height 509
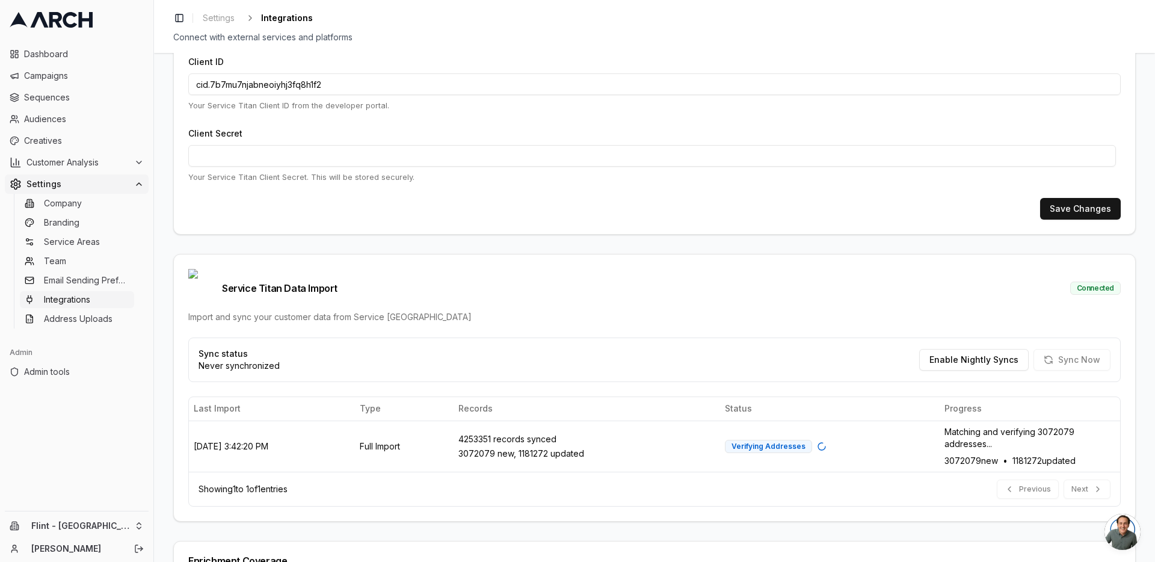
click at [389, 282] on div "Service Titan Data Import Connected" at bounding box center [654, 288] width 932 height 39
click at [402, 311] on div "Import and sync your customer data from Service [GEOGRAPHIC_DATA]" at bounding box center [654, 317] width 932 height 12
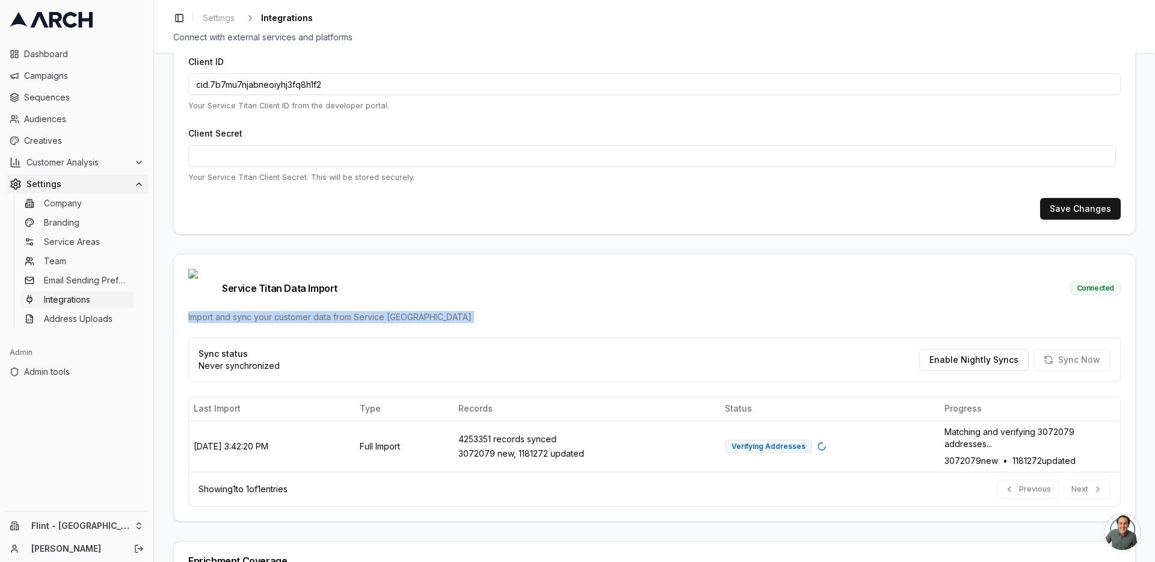
click at [402, 311] on div "Import and sync your customer data from Service [GEOGRAPHIC_DATA]" at bounding box center [654, 317] width 932 height 12
drag, startPoint x: 392, startPoint y: 300, endPoint x: 380, endPoint y: 300, distance: 12.0
click at [380, 311] on div "Import and sync your customer data from Service [GEOGRAPHIC_DATA]" at bounding box center [654, 317] width 932 height 12
click at [381, 311] on div "Import and sync your customer data from Service [GEOGRAPHIC_DATA]" at bounding box center [654, 317] width 932 height 12
click at [390, 311] on div "Import and sync your customer data from Service [GEOGRAPHIC_DATA]" at bounding box center [654, 317] width 932 height 12
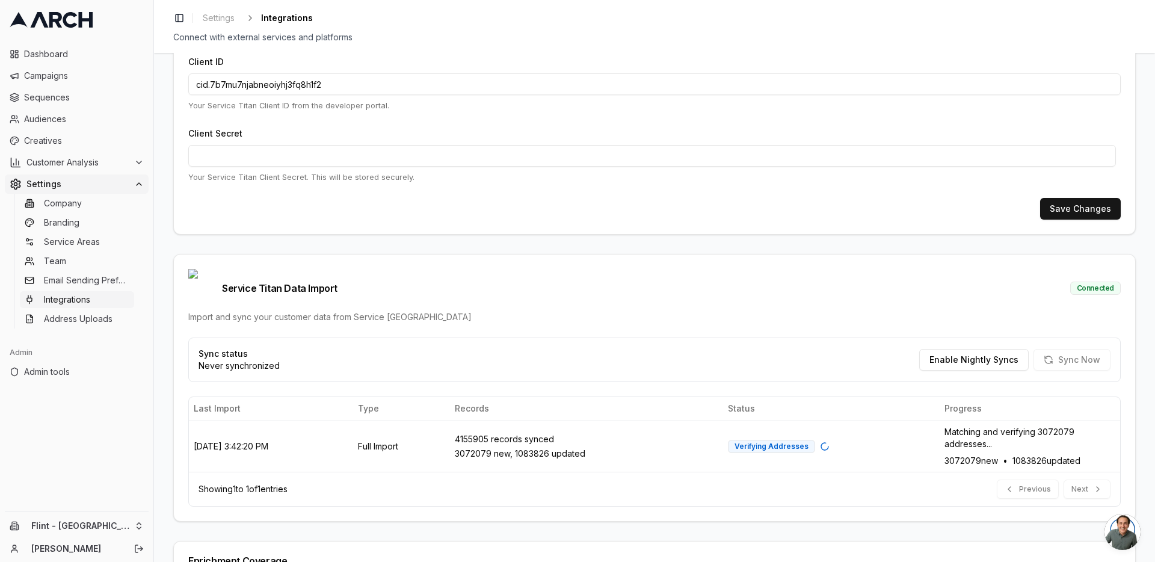
click at [387, 311] on div "Import and sync your customer data from Service [GEOGRAPHIC_DATA]" at bounding box center [654, 317] width 932 height 12
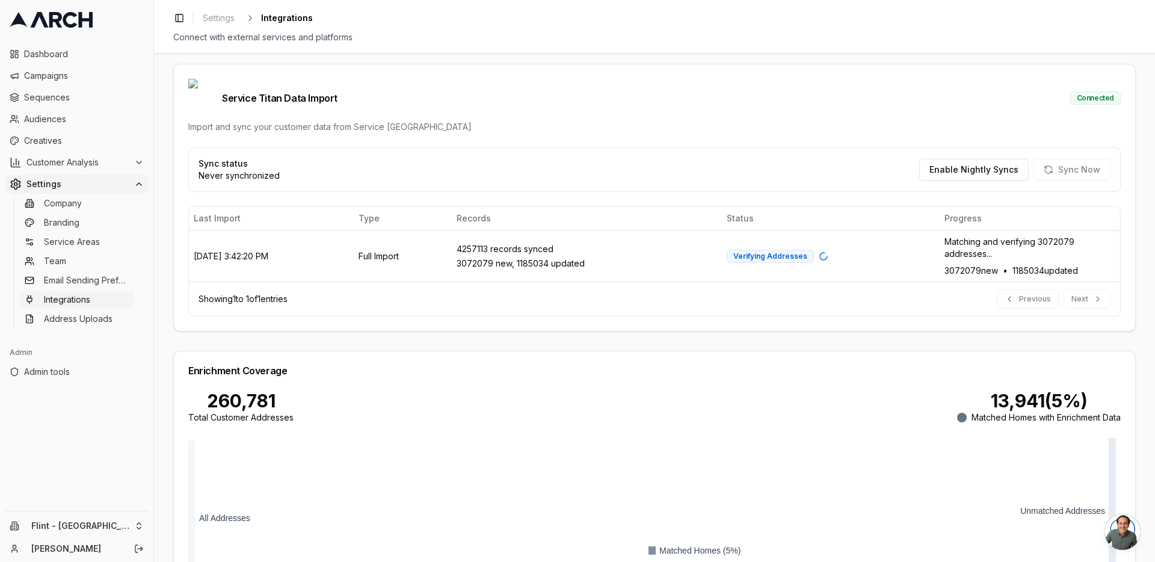
scroll to position [0, 0]
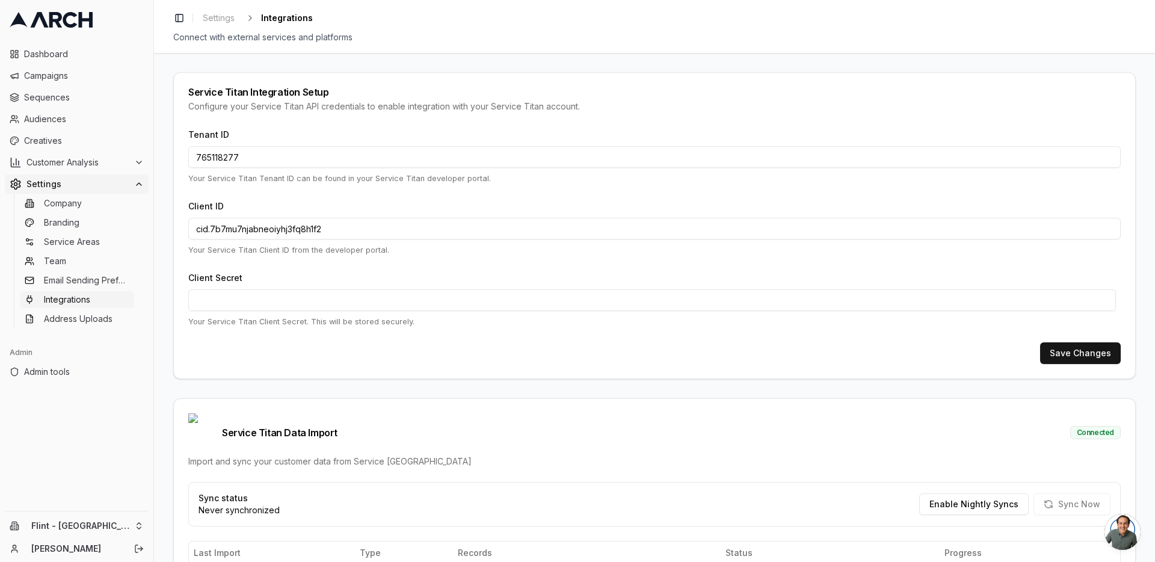
click at [167, 177] on div "Service Titan Integration Setup Configure your Service Titan API credentials to…" at bounding box center [654, 307] width 1001 height 509
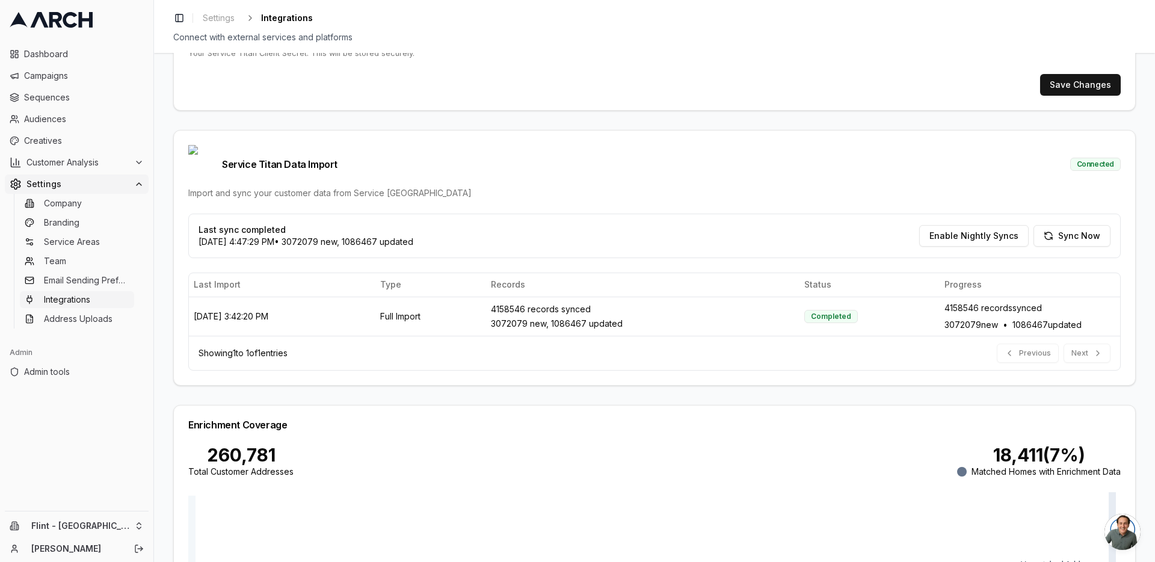
scroll to position [284, 0]
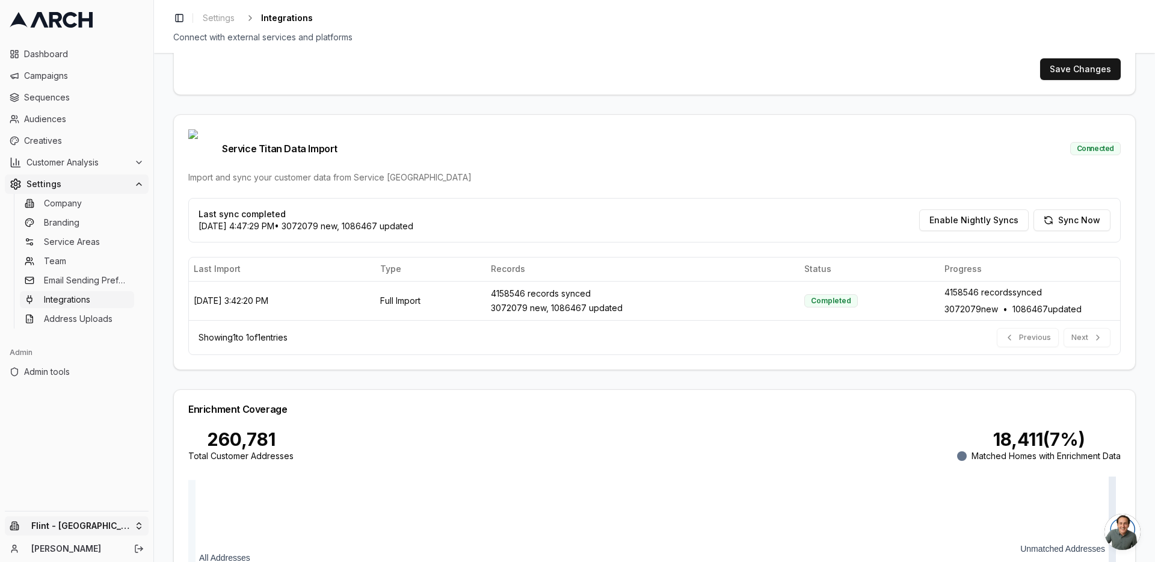
click at [129, 525] on html "Dashboard Campaigns Sequences Audiences Creatives Customer Analysis Settings Co…" at bounding box center [577, 281] width 1155 height 562
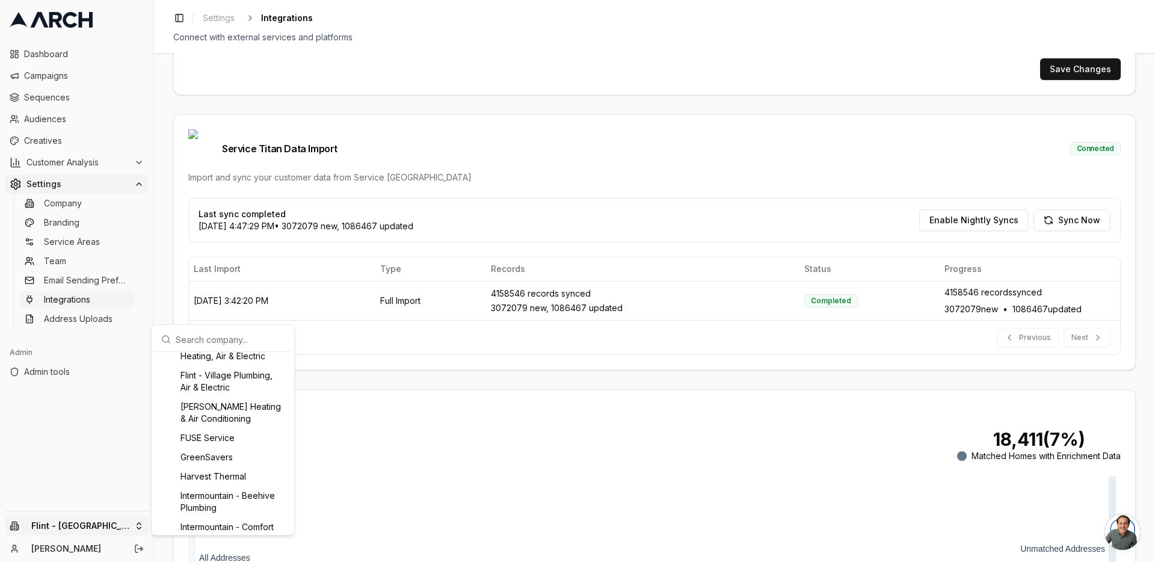
scroll to position [631, 0]
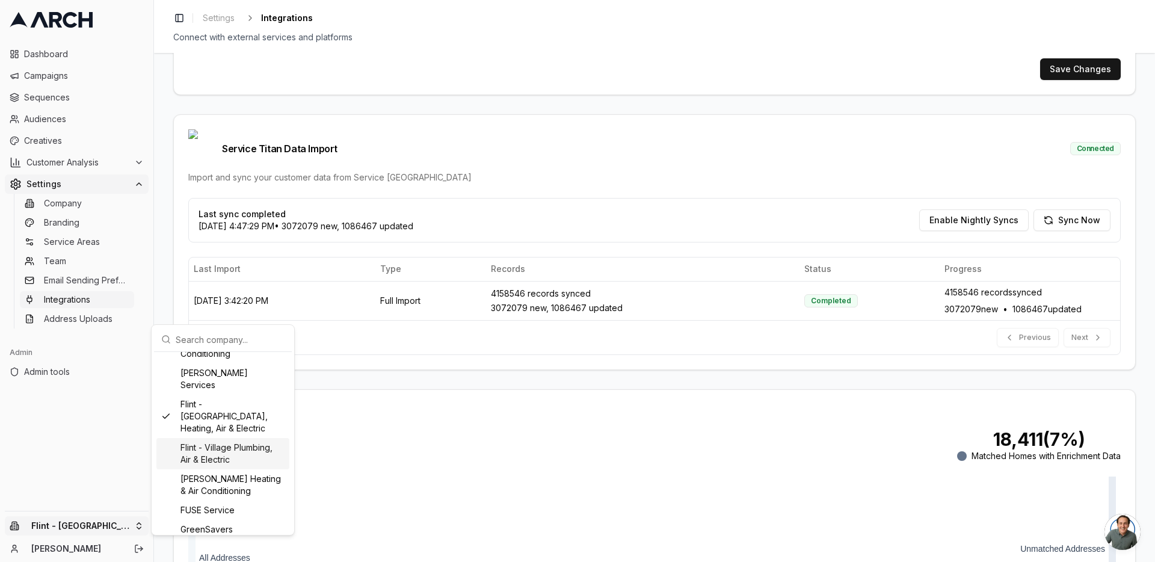
click at [251, 469] on div "Flint - Village Plumbing, Air & Electric" at bounding box center [222, 453] width 133 height 31
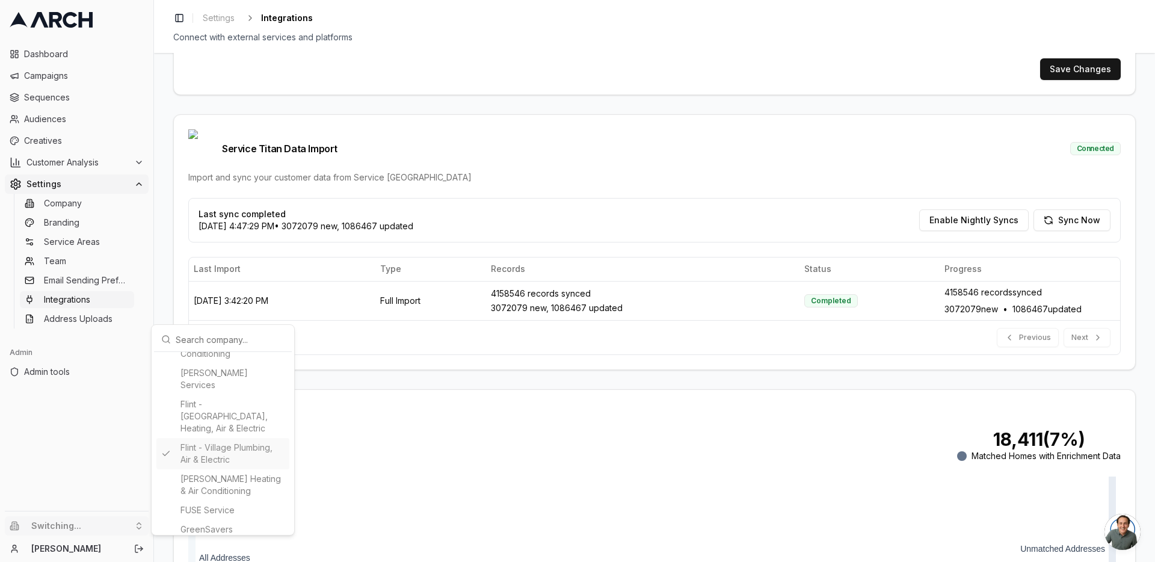
type input "352202377"
type input "cid.5q3kbxlv3myz834j38c3lihqj"
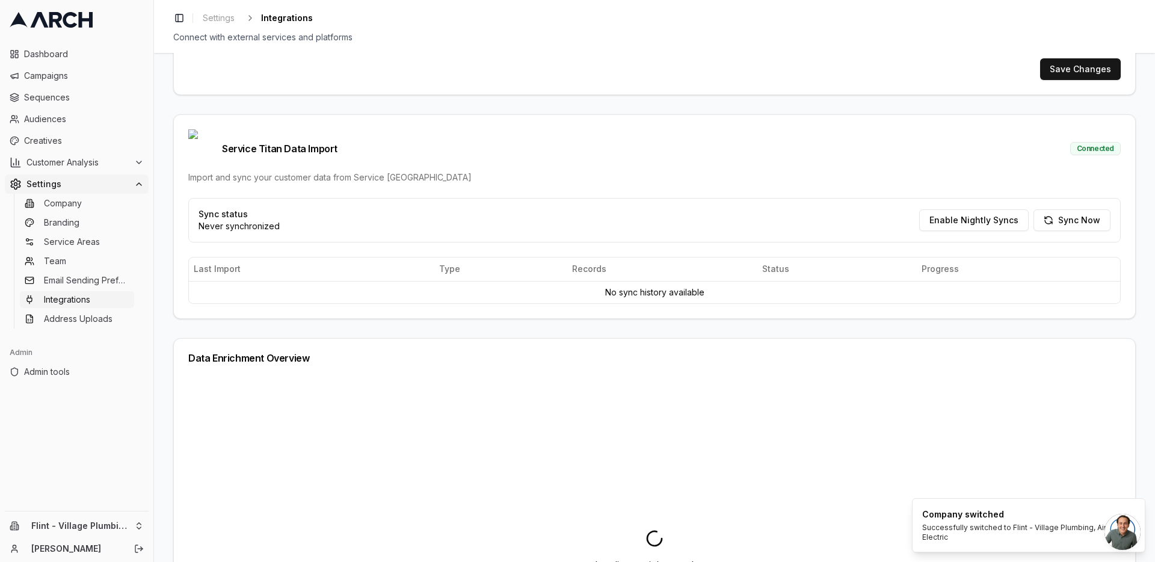
click at [508, 310] on div "Service Titan Integration Setup Configure your Service Titan API credentials to…" at bounding box center [654, 515] width 963 height 1455
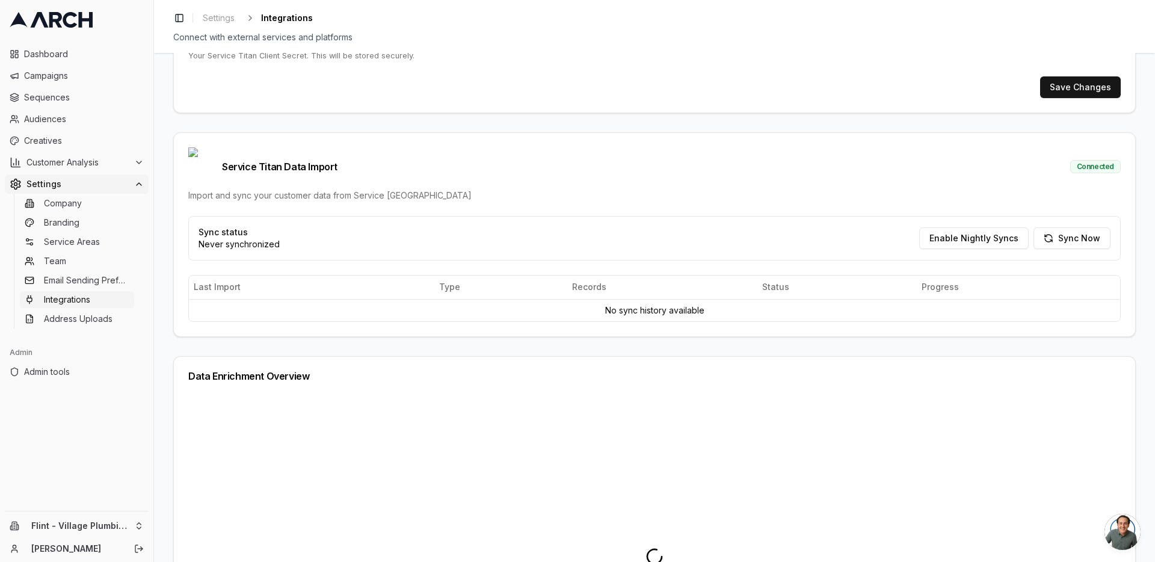
scroll to position [309, 0]
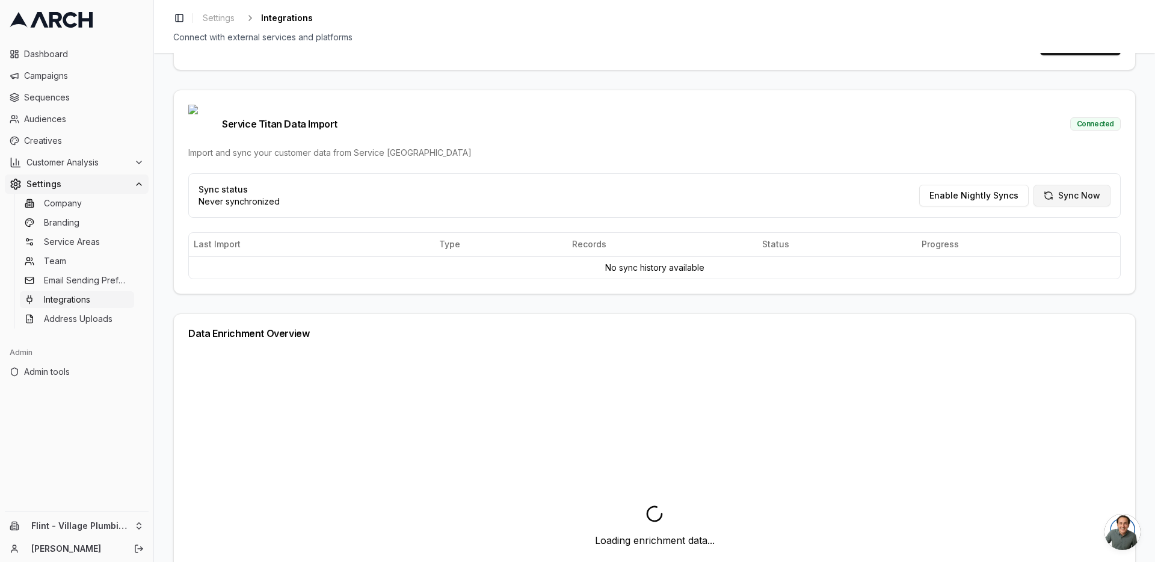
click at [1059, 185] on button "Sync Now" at bounding box center [1071, 196] width 77 height 22
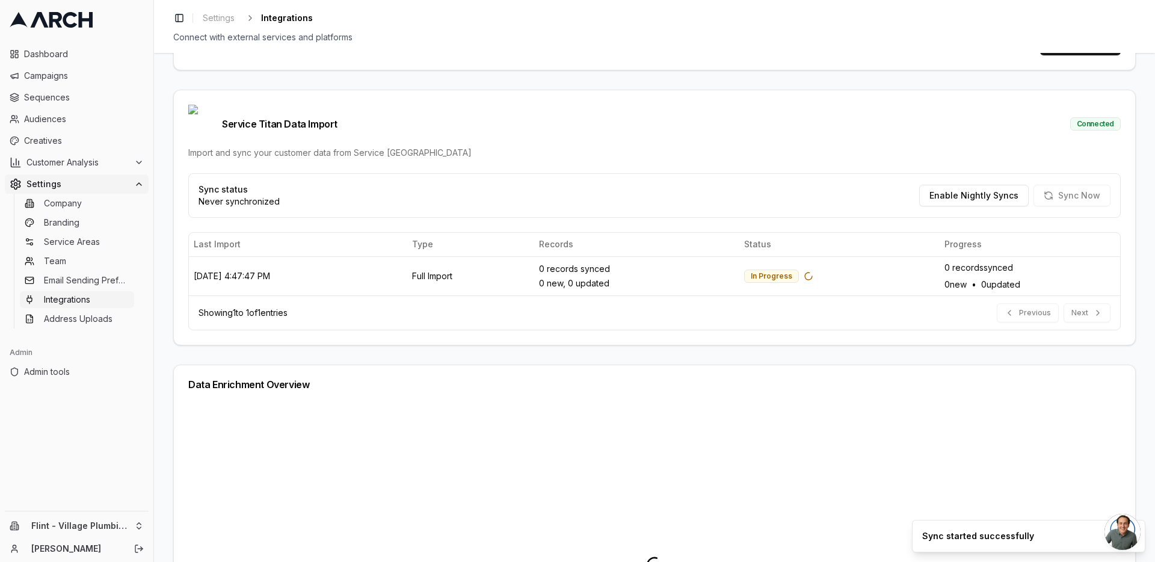
click at [170, 336] on div "Service Titan Integration Setup Configure your Service Titan API credentials to…" at bounding box center [654, 307] width 1001 height 509
